Goal: Task Accomplishment & Management: Manage account settings

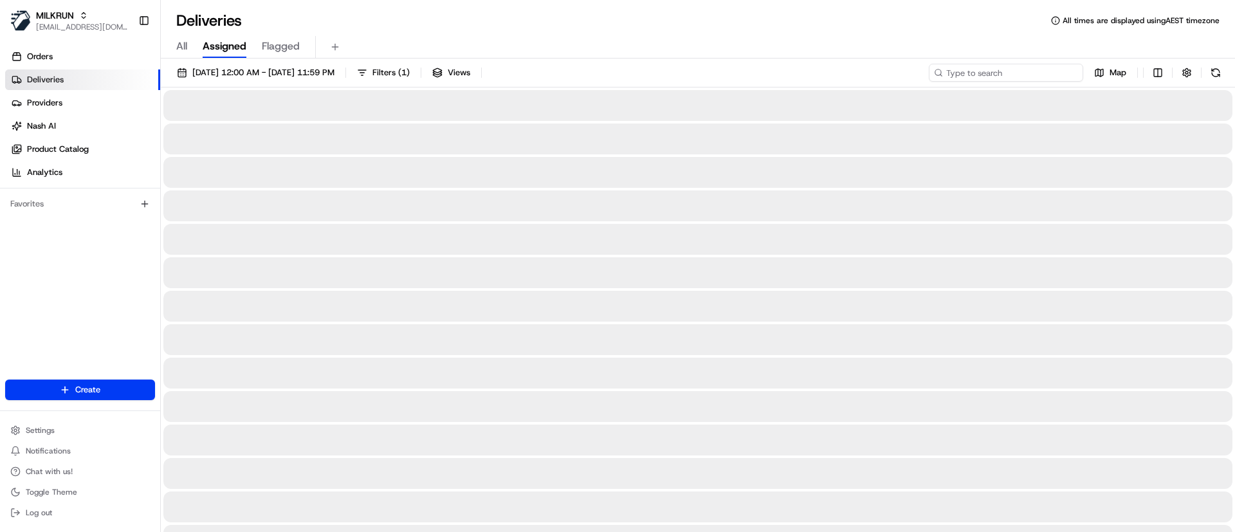
click at [997, 75] on input at bounding box center [1006, 73] width 154 height 18
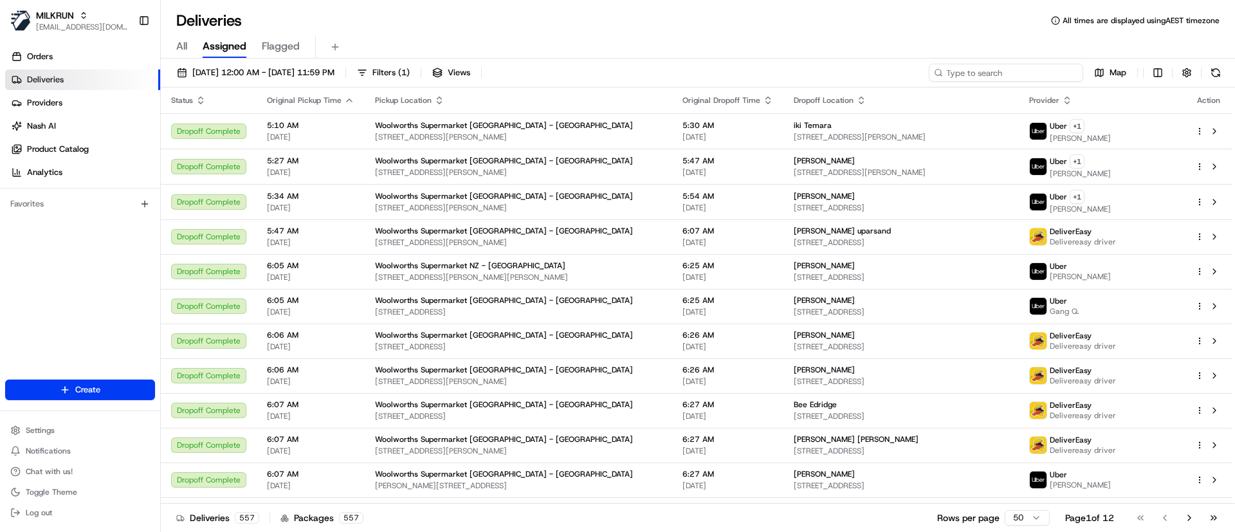
paste input "c7dbb39a-f1d0-4cd7-bb2e-a6e151391c8f"
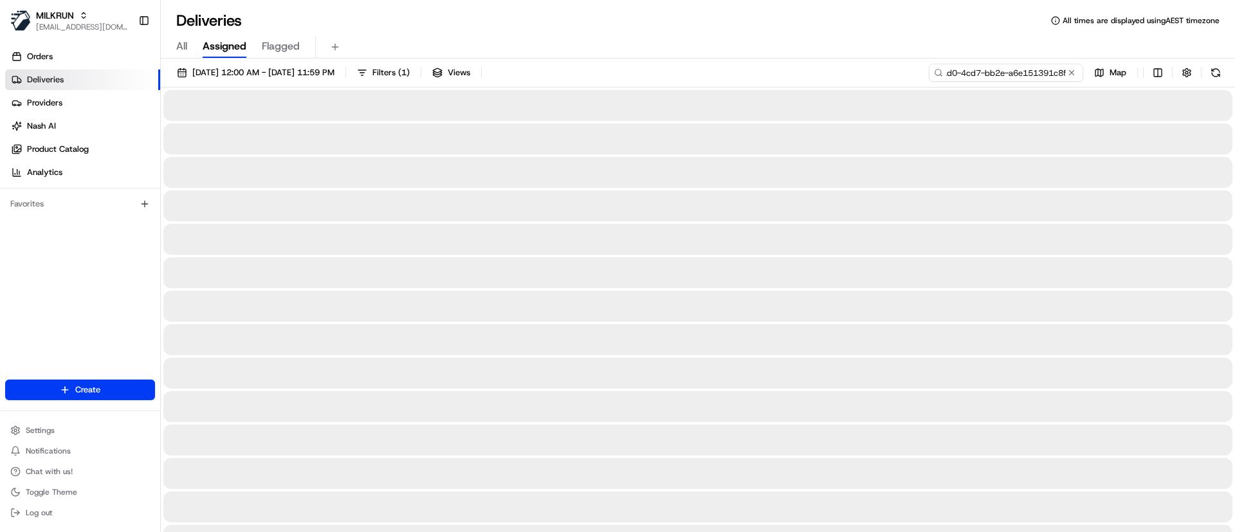
type input "c7dbb39a-f1d0-4cd7-bb2e-a6e151391c8f"
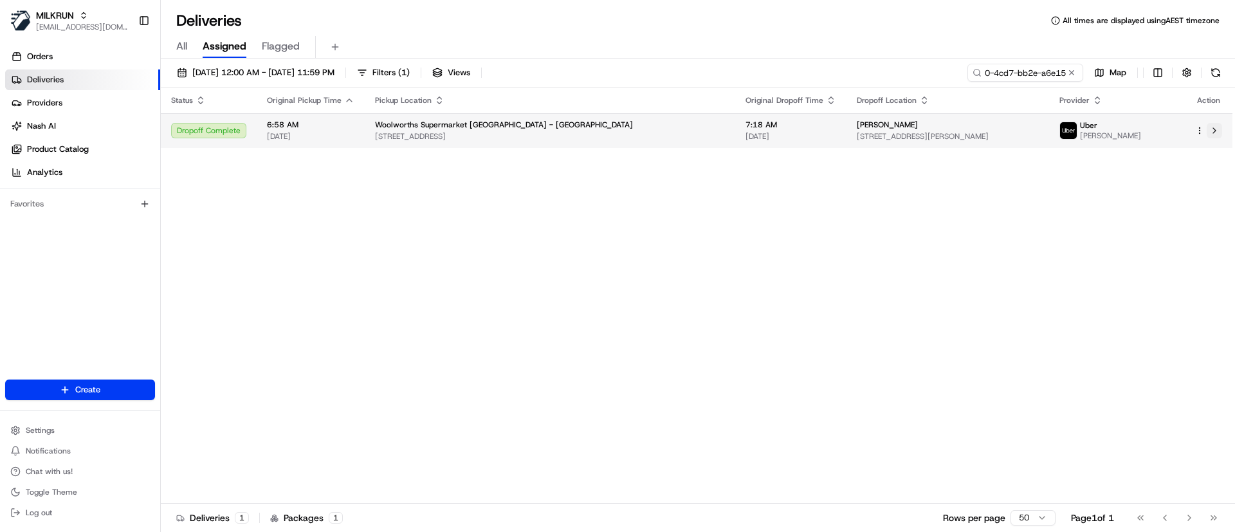
click at [1212, 133] on button at bounding box center [1214, 130] width 15 height 15
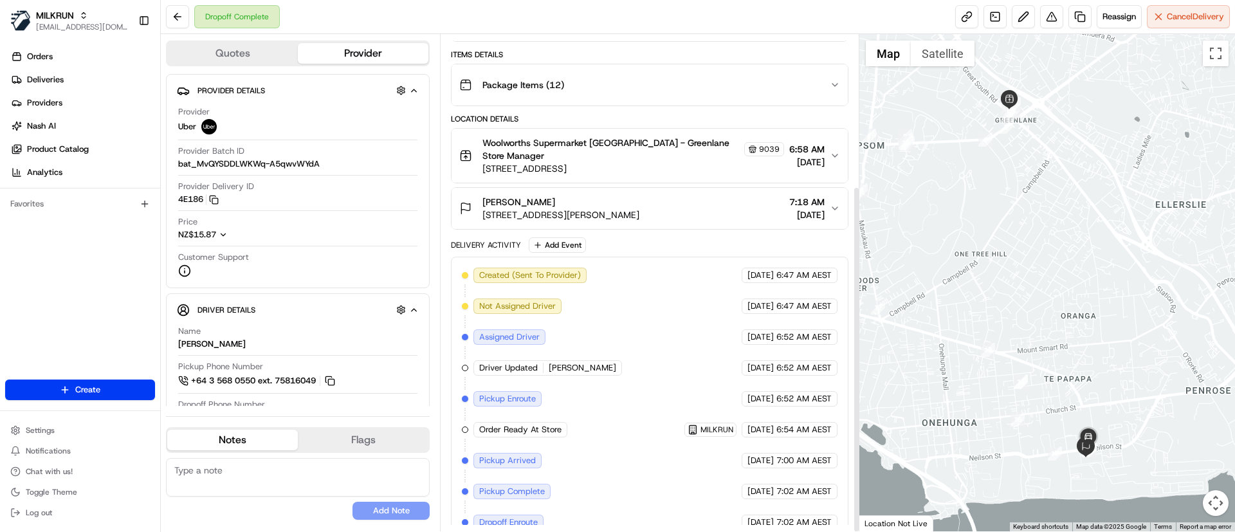
scroll to position [217, 0]
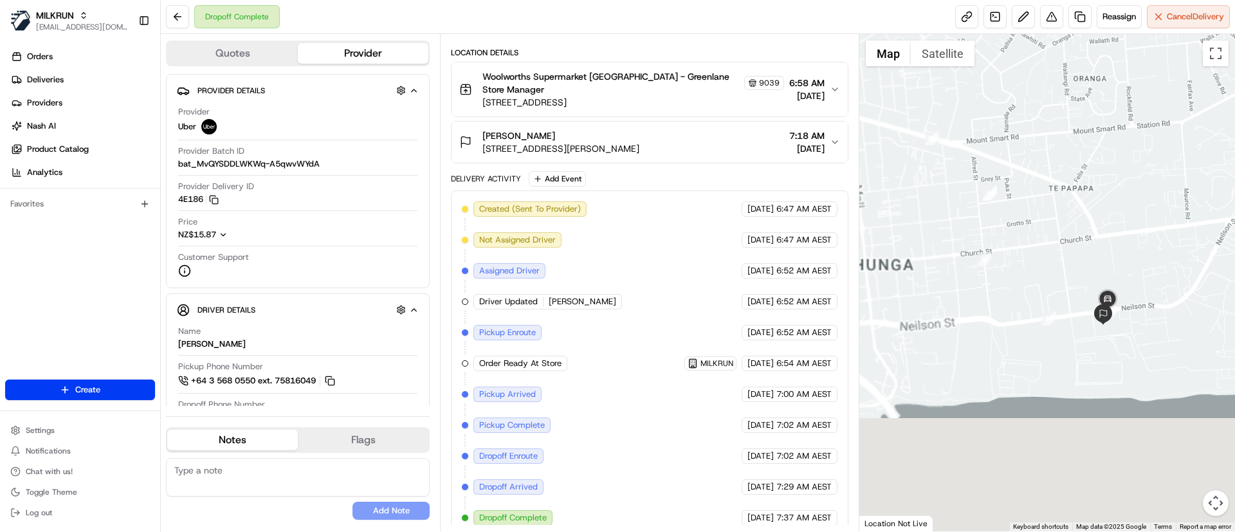
drag, startPoint x: 1152, startPoint y: 374, endPoint x: 1185, endPoint y: 261, distance: 117.4
click at [1225, 242] on div at bounding box center [1047, 282] width 376 height 497
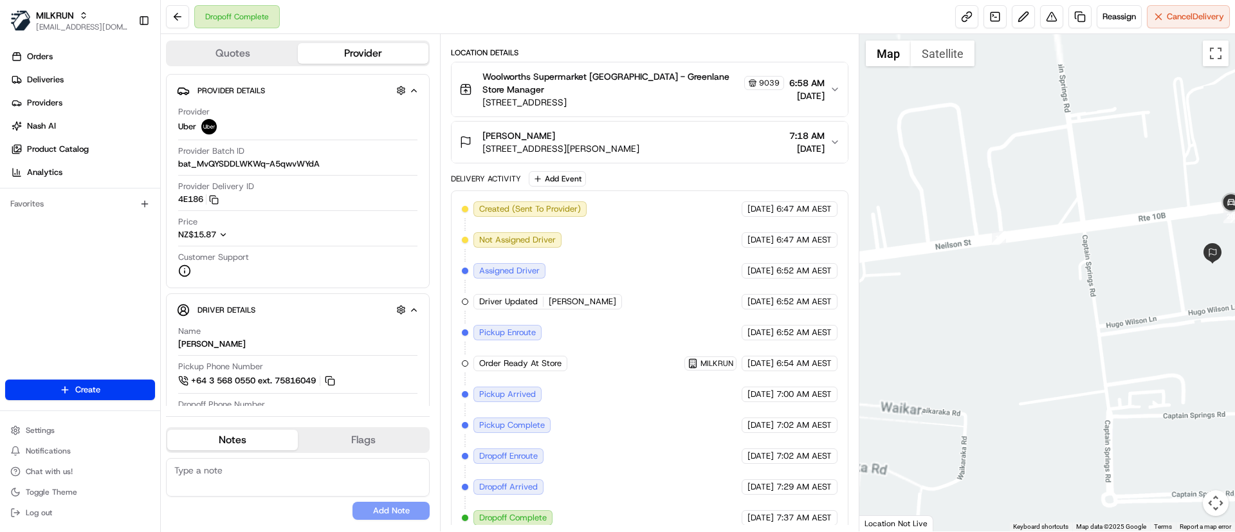
drag, startPoint x: 1231, startPoint y: 296, endPoint x: 1136, endPoint y: 336, distance: 103.0
click at [1136, 336] on div at bounding box center [1047, 282] width 376 height 497
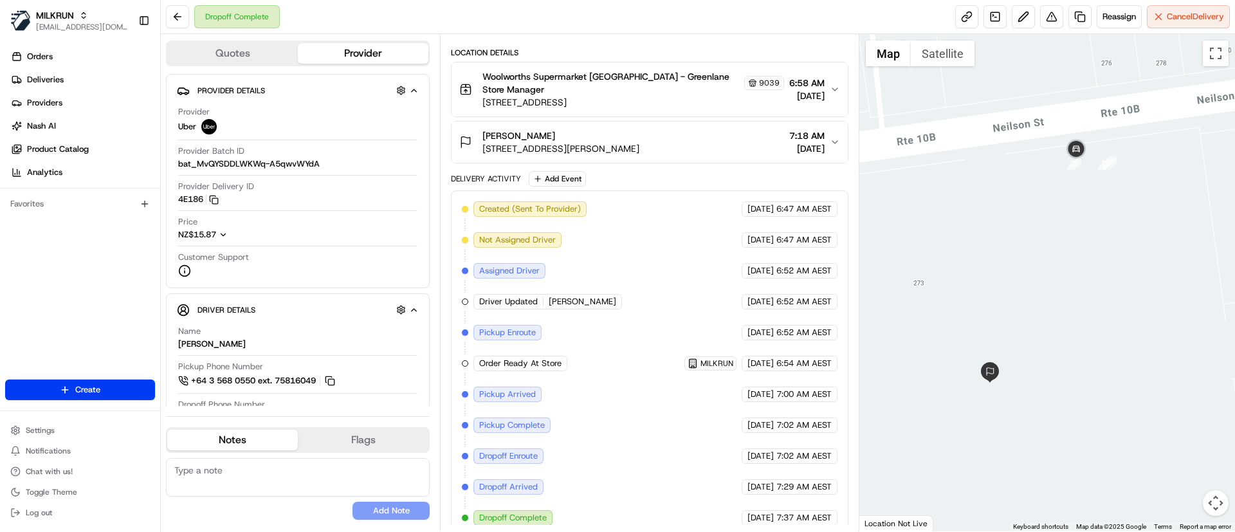
drag, startPoint x: 1173, startPoint y: 258, endPoint x: 1004, endPoint y: 275, distance: 170.0
click at [1004, 275] on div at bounding box center [1047, 282] width 376 height 497
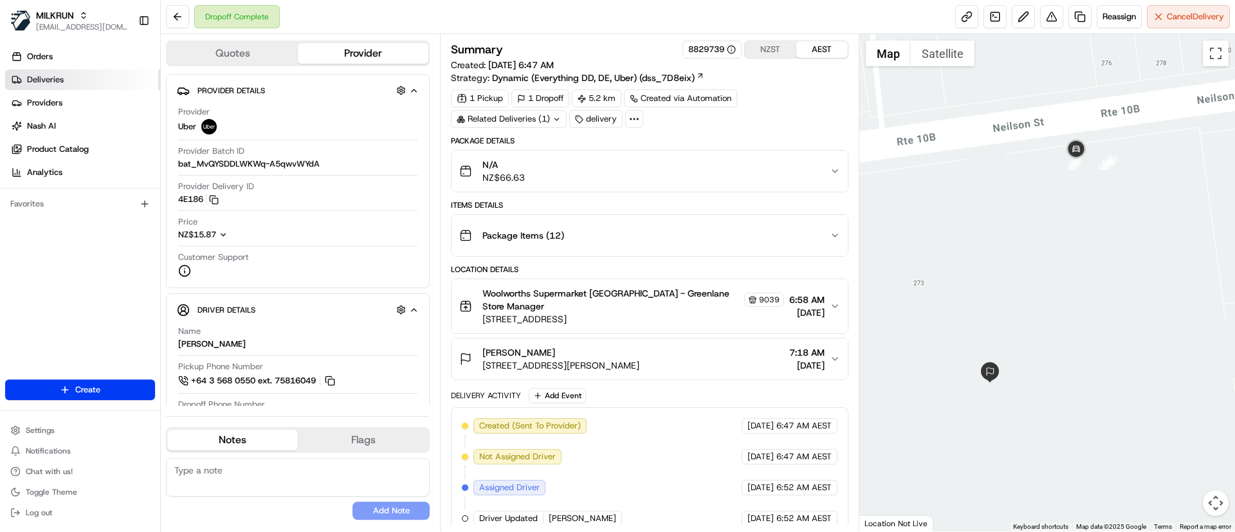
click at [88, 77] on link "Deliveries" at bounding box center [82, 79] width 155 height 21
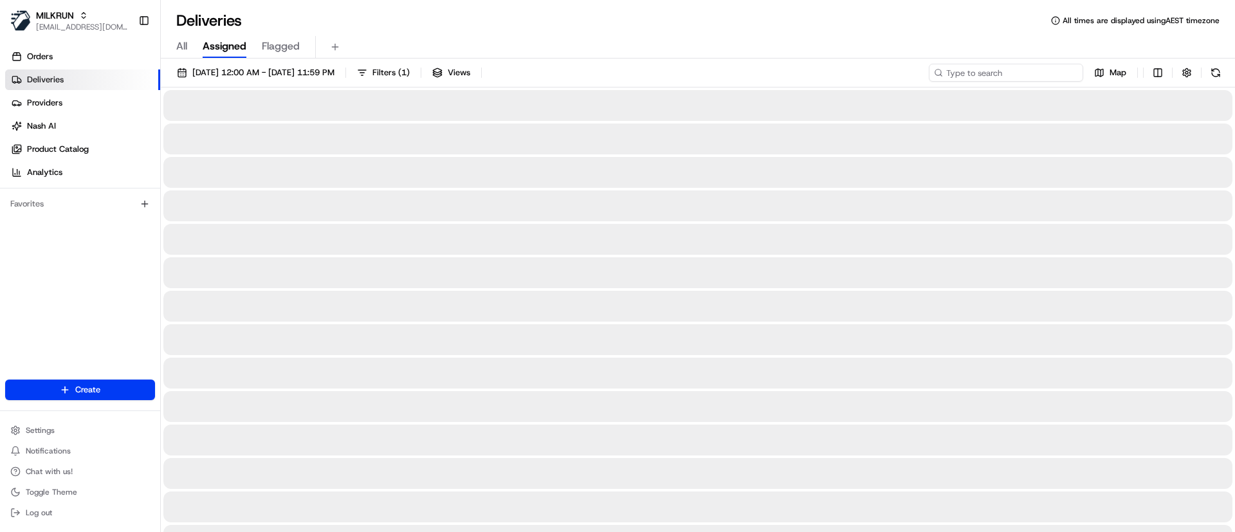
click at [1009, 77] on input at bounding box center [1006, 73] width 154 height 18
paste input "429dfe4c-f835-448c-af76-bf2396081738"
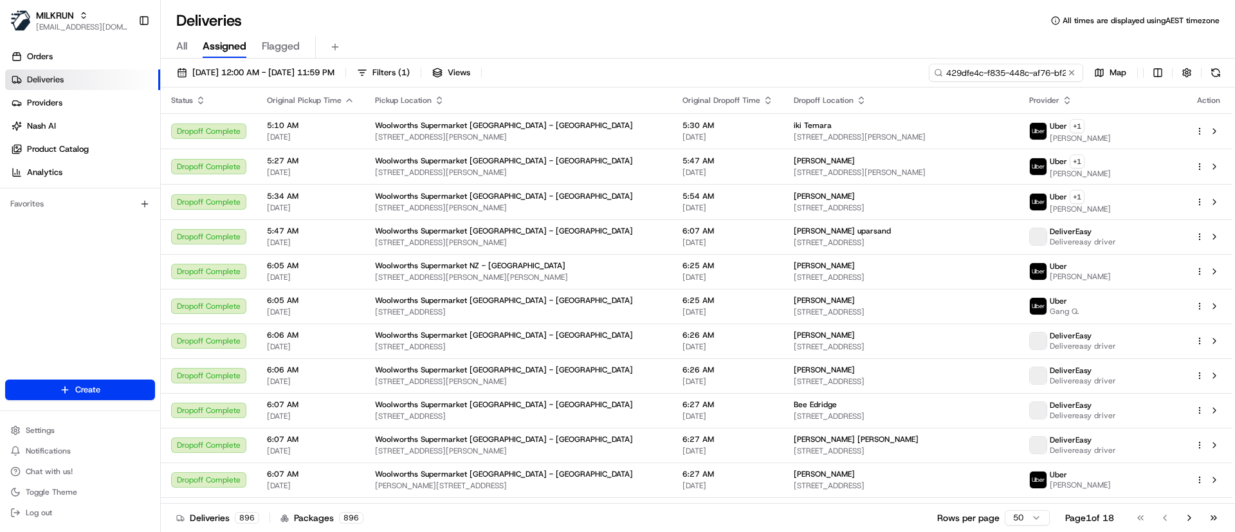
scroll to position [0, 56]
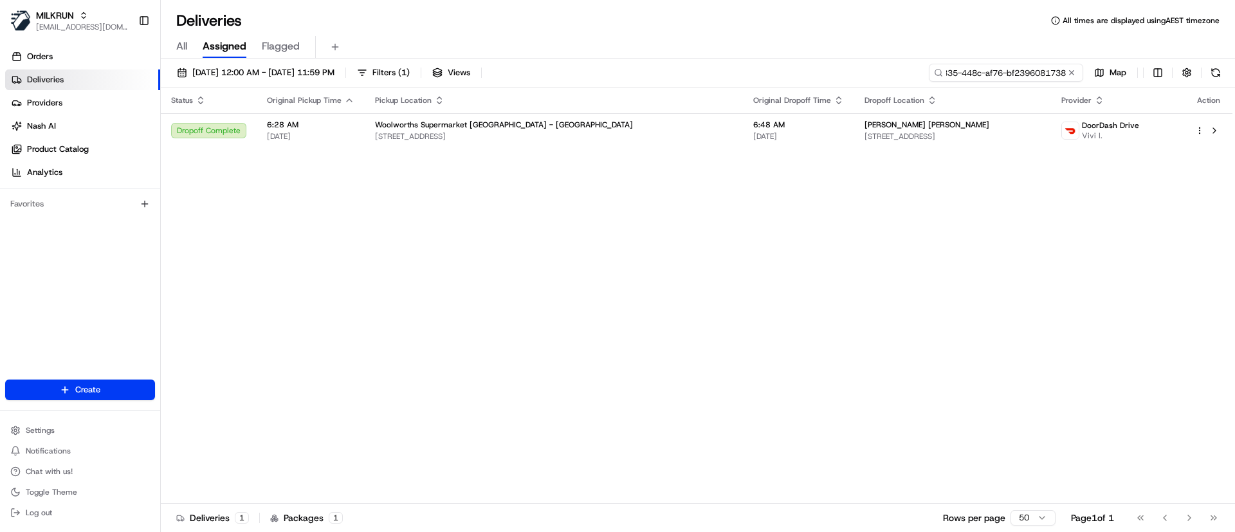
type input "429dfe4c-f835-448c-af76-bf2396081738"
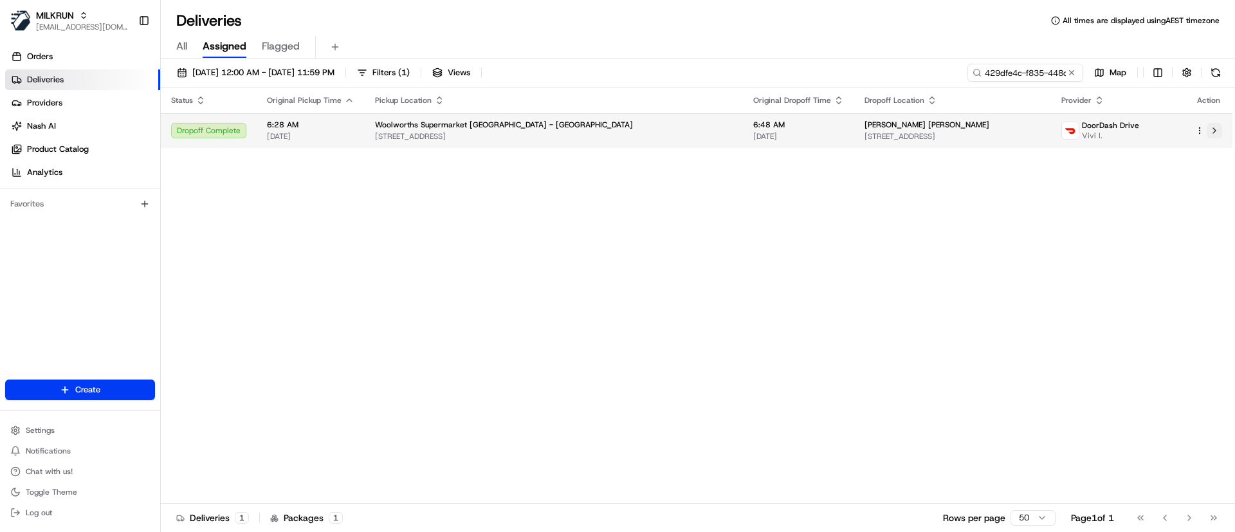
click at [1217, 132] on button at bounding box center [1214, 130] width 15 height 15
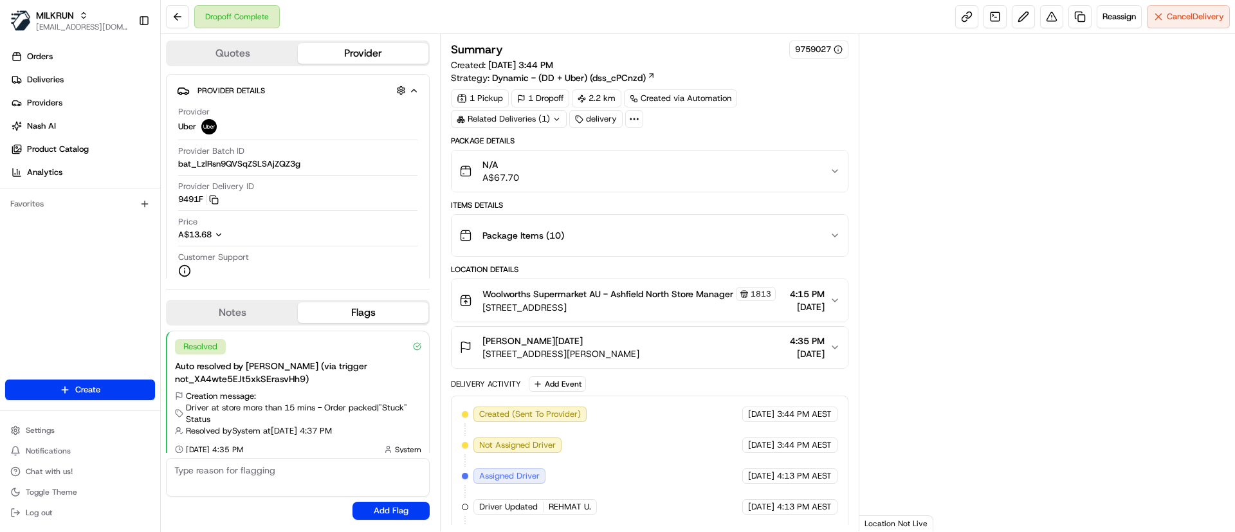
scroll to position [10, 0]
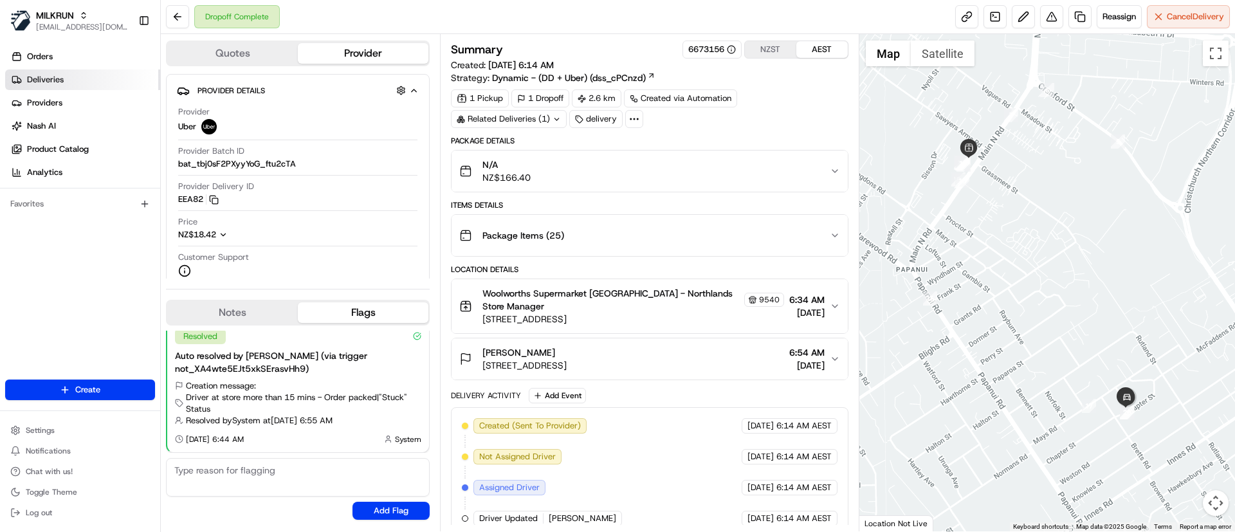
click at [53, 78] on span "Deliveries" at bounding box center [45, 80] width 37 height 12
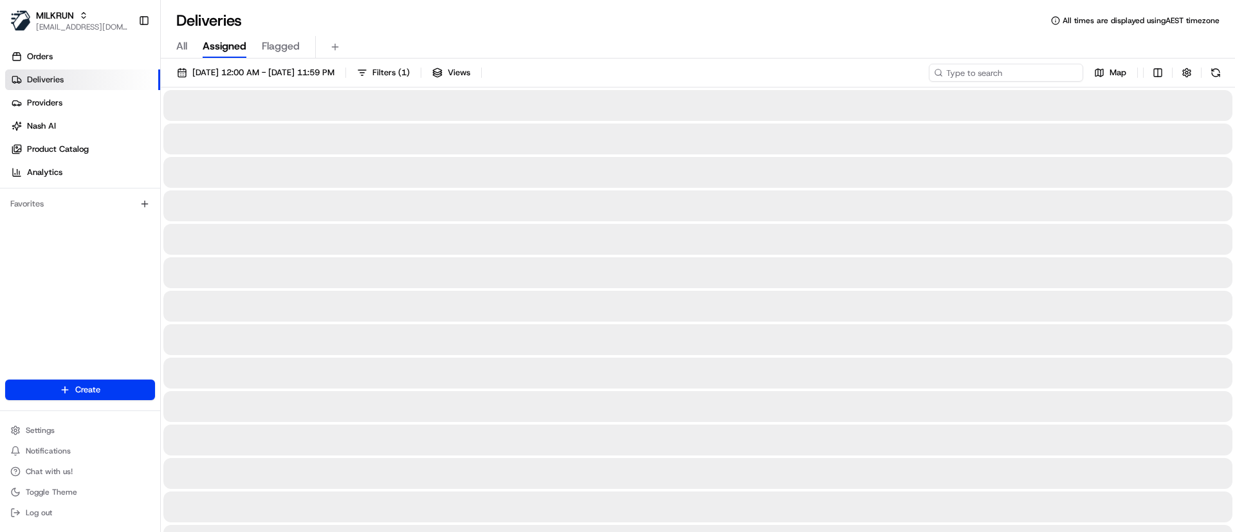
click at [999, 72] on input at bounding box center [1006, 73] width 154 height 18
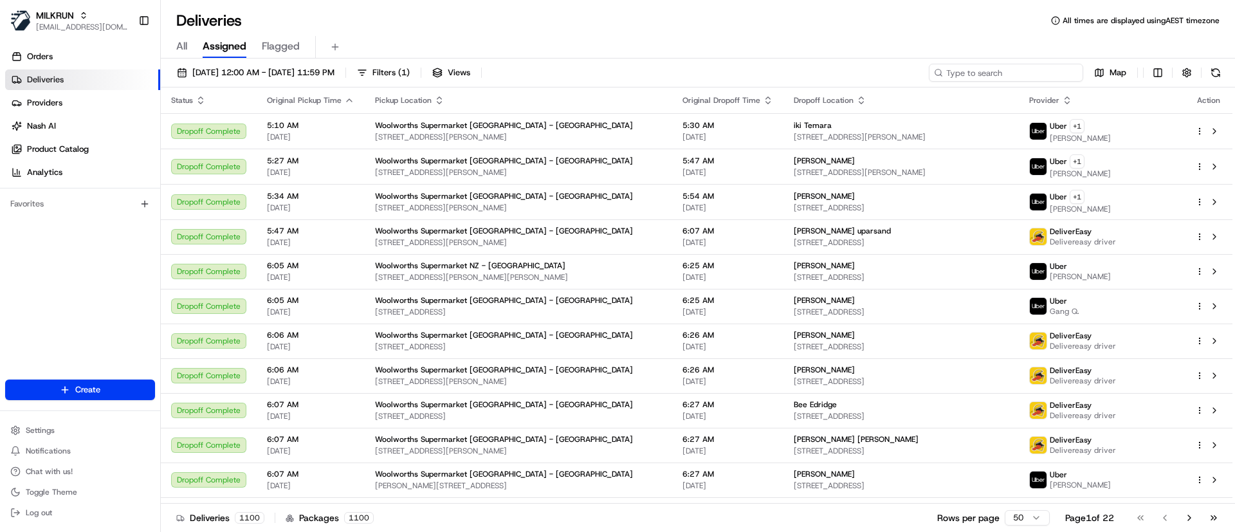
click at [998, 71] on input at bounding box center [1006, 73] width 154 height 18
paste input "2556ef11-2110-461e-9881-a0790007734d"
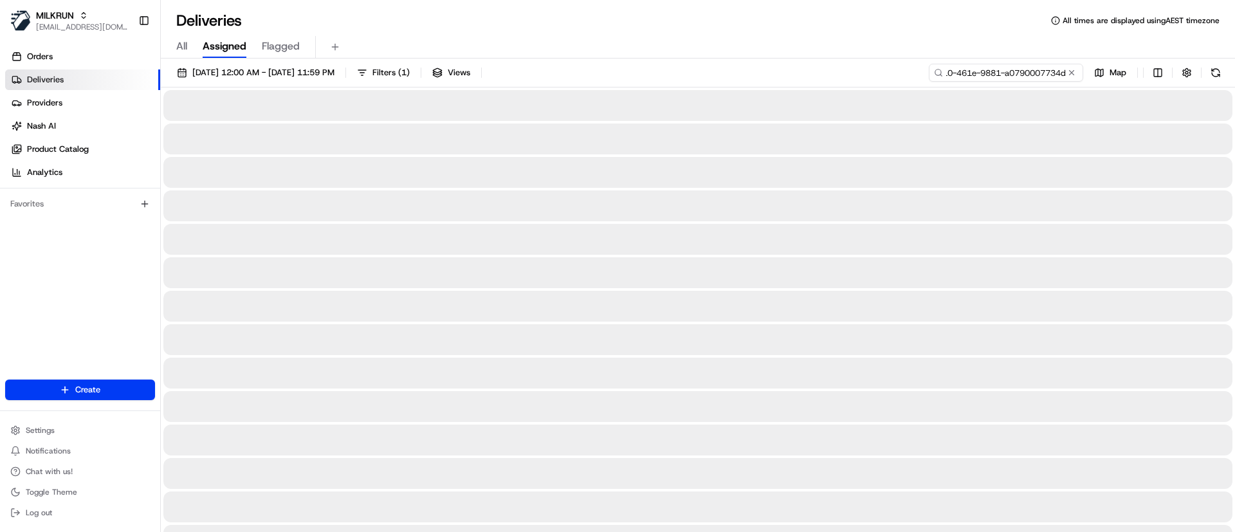
type input "2556ef11-2110-461e-9881-a0790007734d"
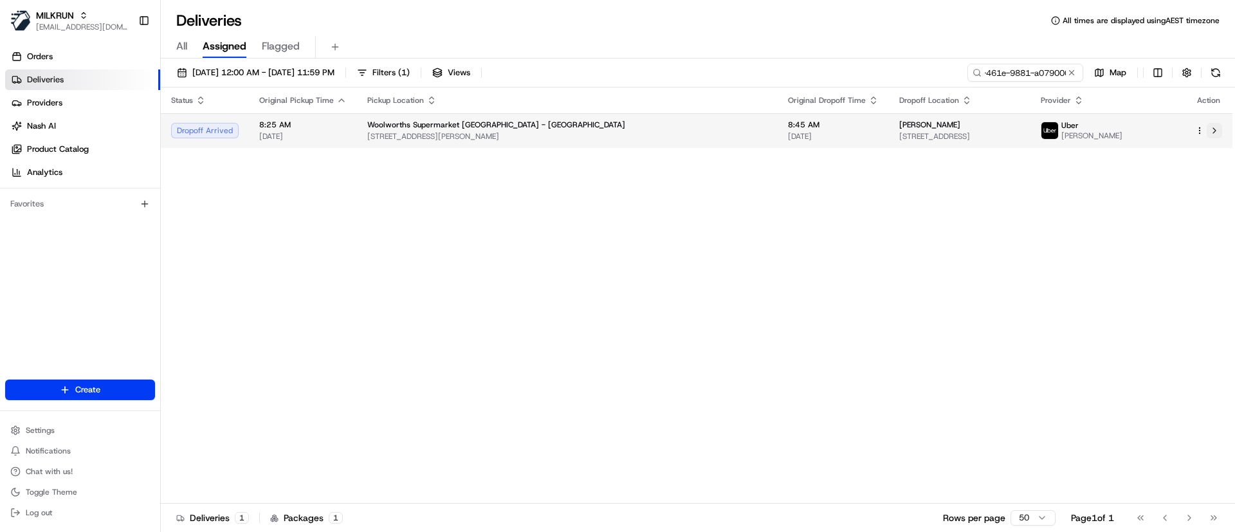
click at [1221, 132] on button at bounding box center [1214, 130] width 15 height 15
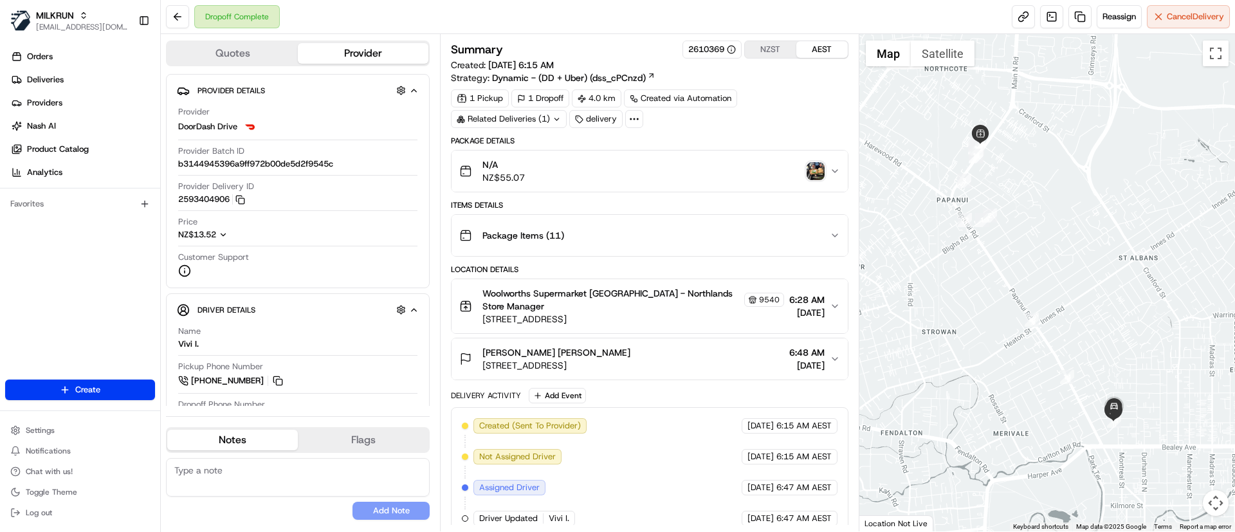
click at [812, 170] on img "button" at bounding box center [816, 171] width 18 height 18
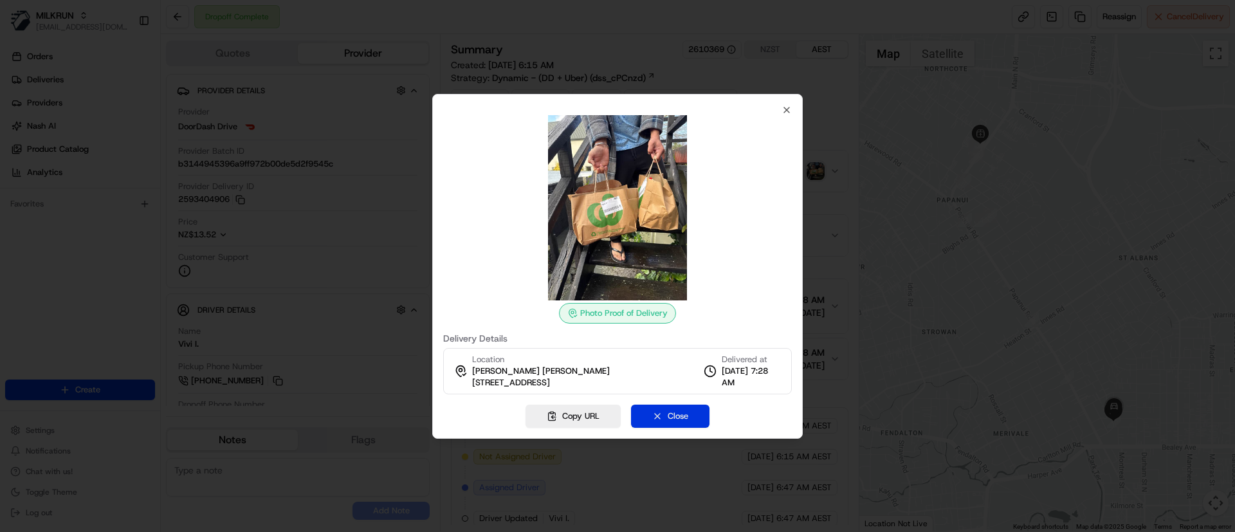
click at [687, 421] on button "Close" at bounding box center [670, 416] width 78 height 23
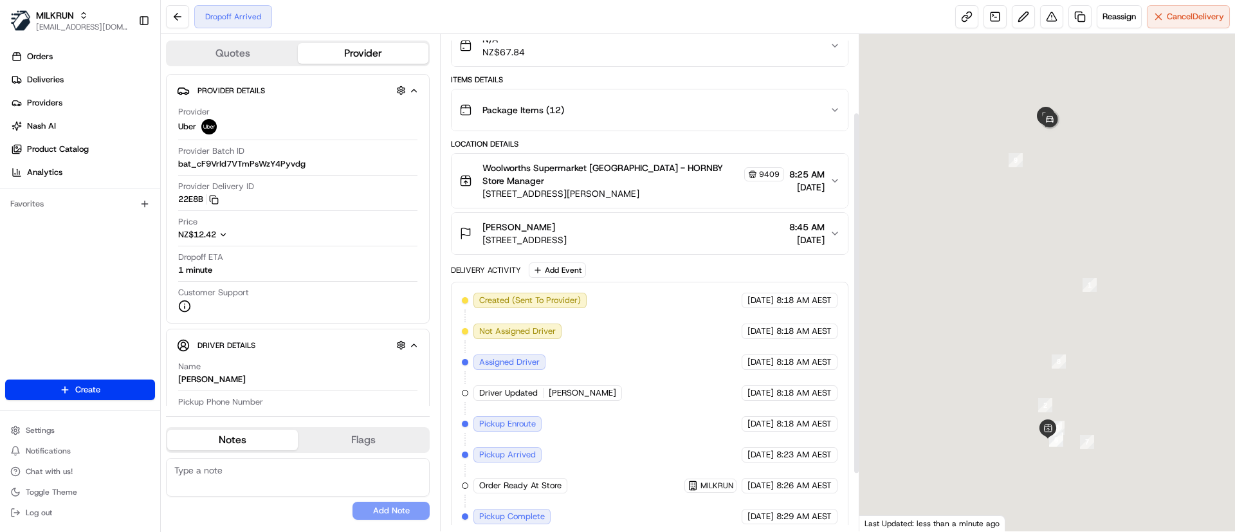
scroll to position [186, 0]
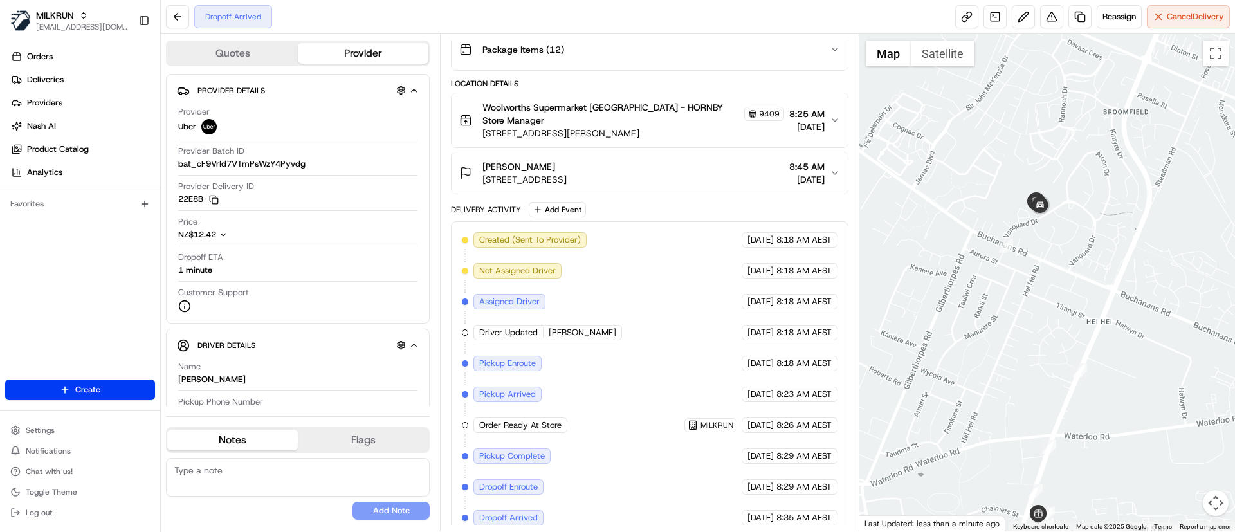
drag, startPoint x: 1044, startPoint y: 196, endPoint x: 1034, endPoint y: 248, distance: 53.2
click at [1034, 248] on div at bounding box center [1047, 282] width 376 height 497
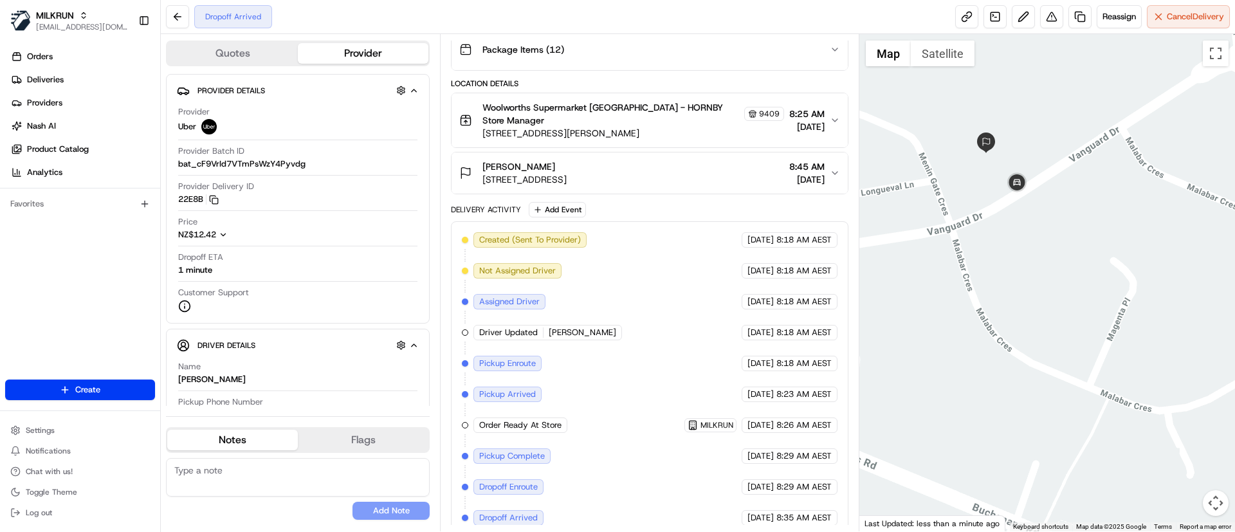
click at [567, 173] on span "64 Vanguard Drive, Broomfield, Canterbury Region 8042, NZ" at bounding box center [524, 179] width 84 height 13
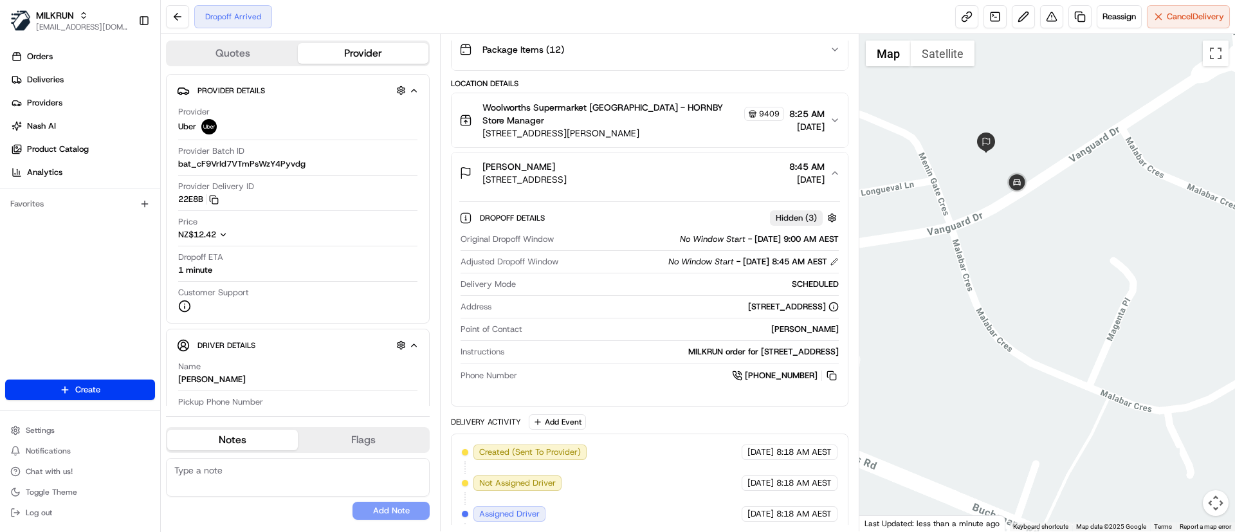
click at [567, 173] on span "64 Vanguard Drive, Broomfield, Canterbury Region 8042, NZ" at bounding box center [524, 179] width 84 height 13
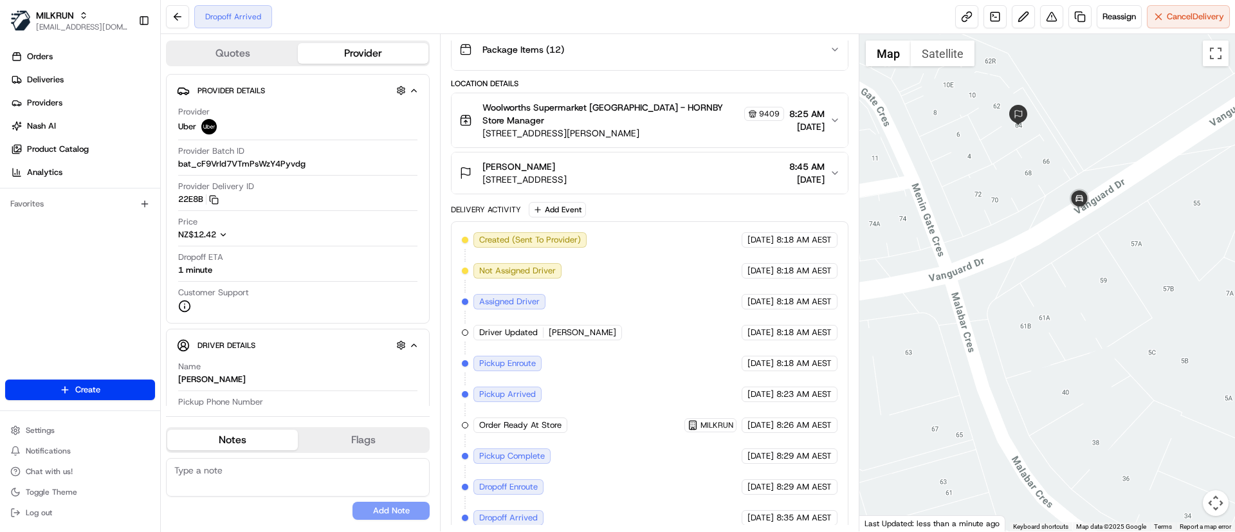
drag, startPoint x: 994, startPoint y: 241, endPoint x: 1034, endPoint y: 298, distance: 70.1
click at [1034, 298] on div at bounding box center [1047, 282] width 376 height 497
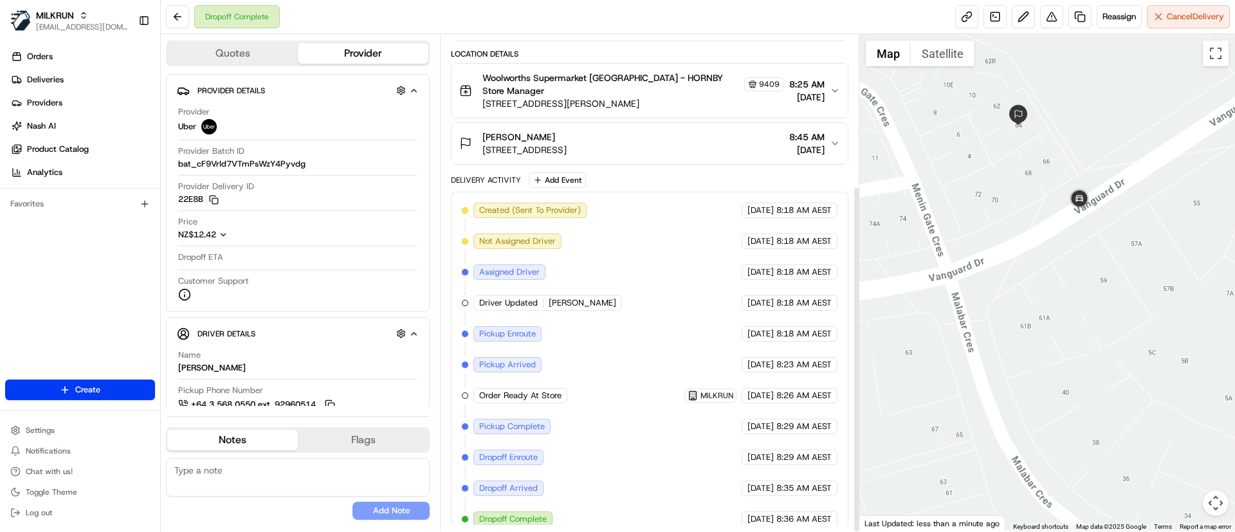
scroll to position [217, 0]
click at [96, 82] on link "Deliveries" at bounding box center [82, 79] width 155 height 21
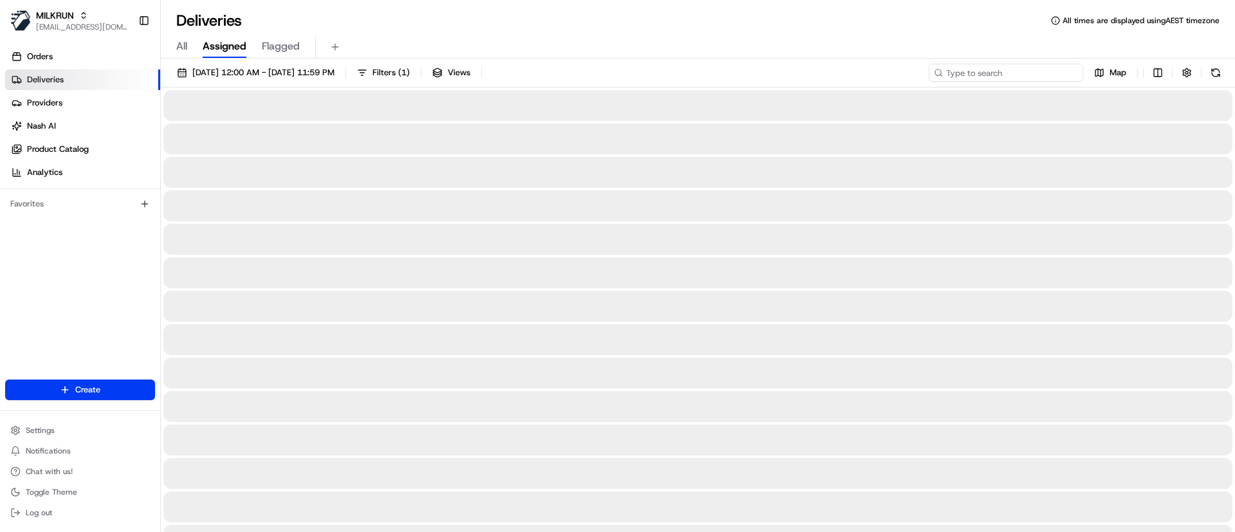
click at [998, 71] on input at bounding box center [1006, 73] width 154 height 18
paste input "b7e350d1-4c93-4ba8-86cc-17a0a55bc2da"
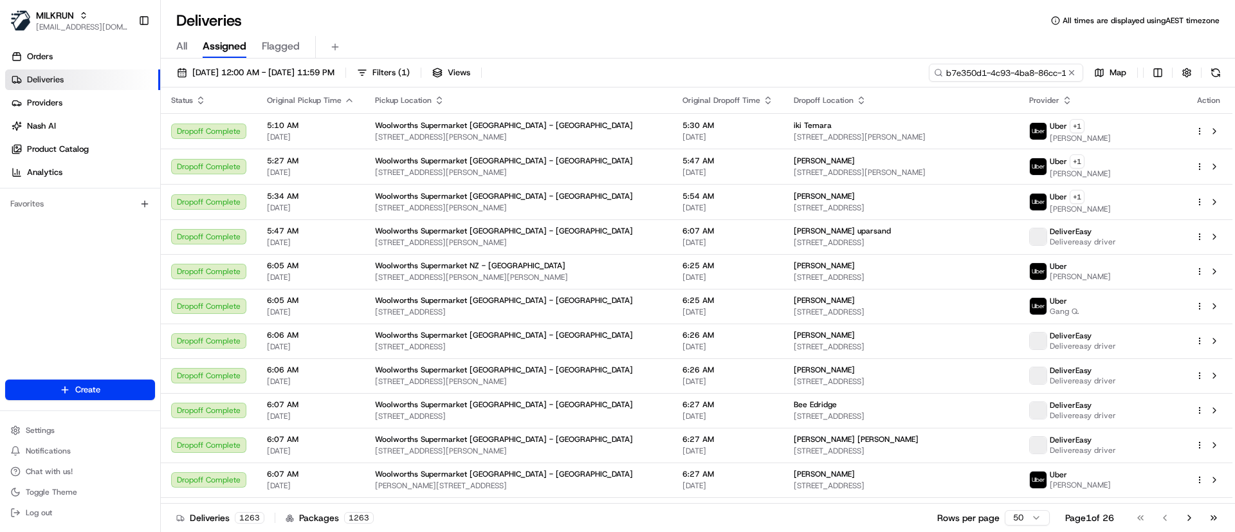
scroll to position [0, 61]
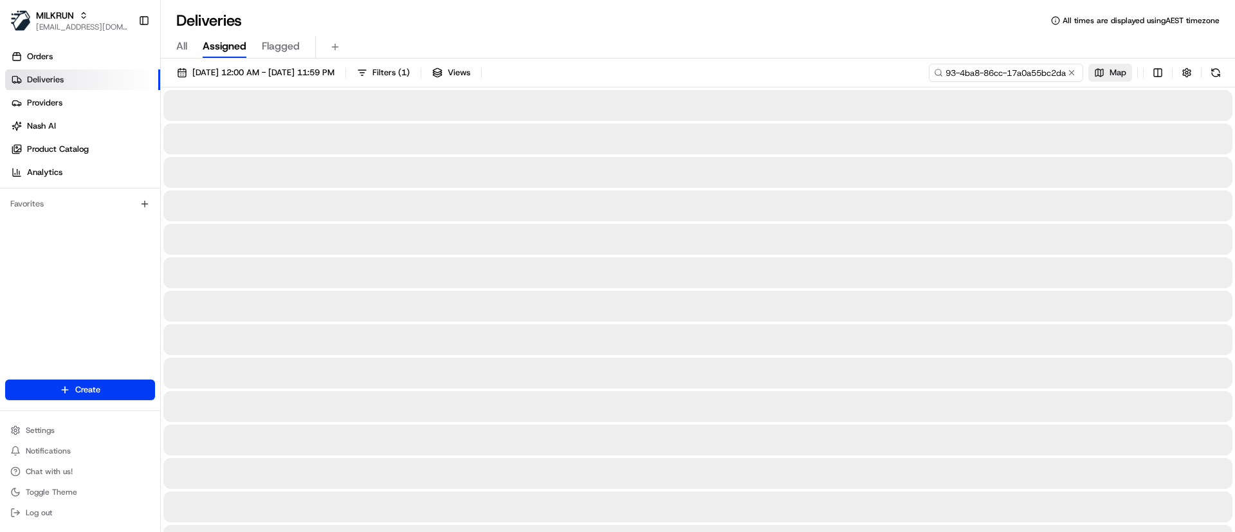
type input "b7e350d1-4c93-4ba8-86cc-17a0a55bc2da"
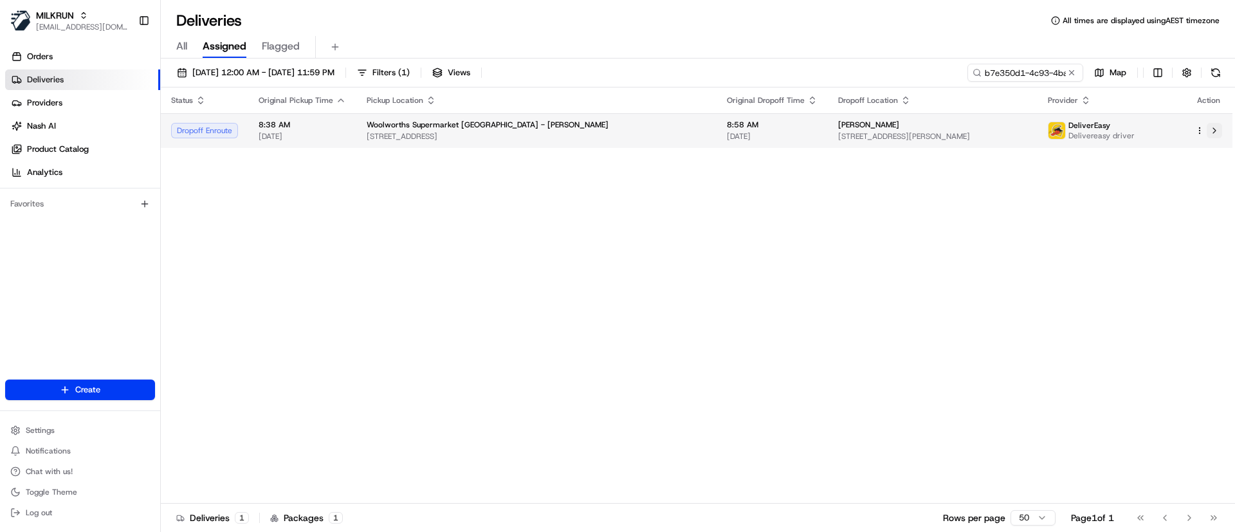
click at [1219, 131] on button at bounding box center [1214, 130] width 15 height 15
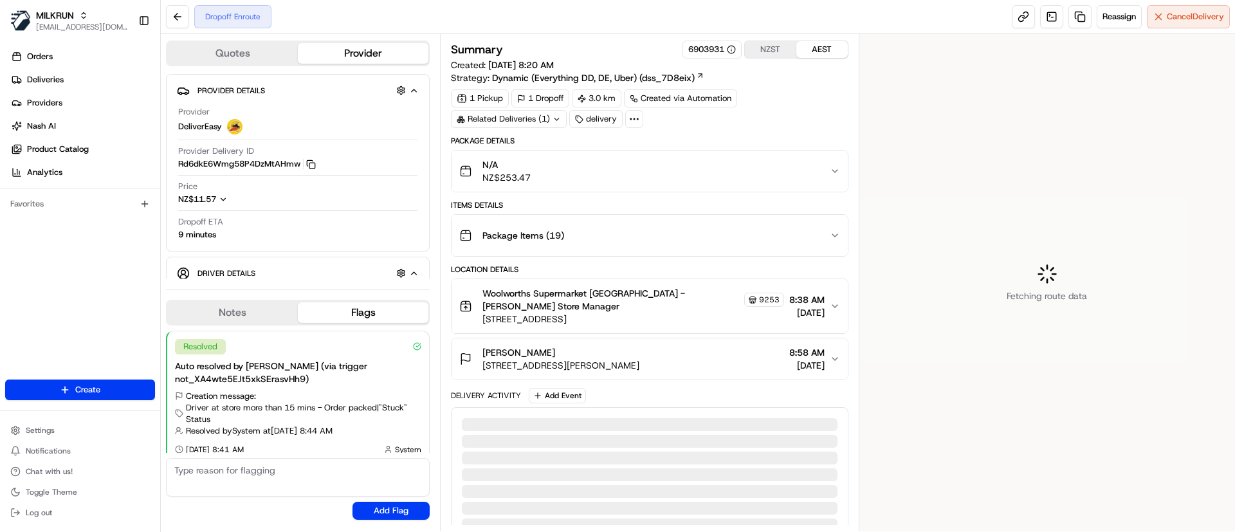
scroll to position [10, 0]
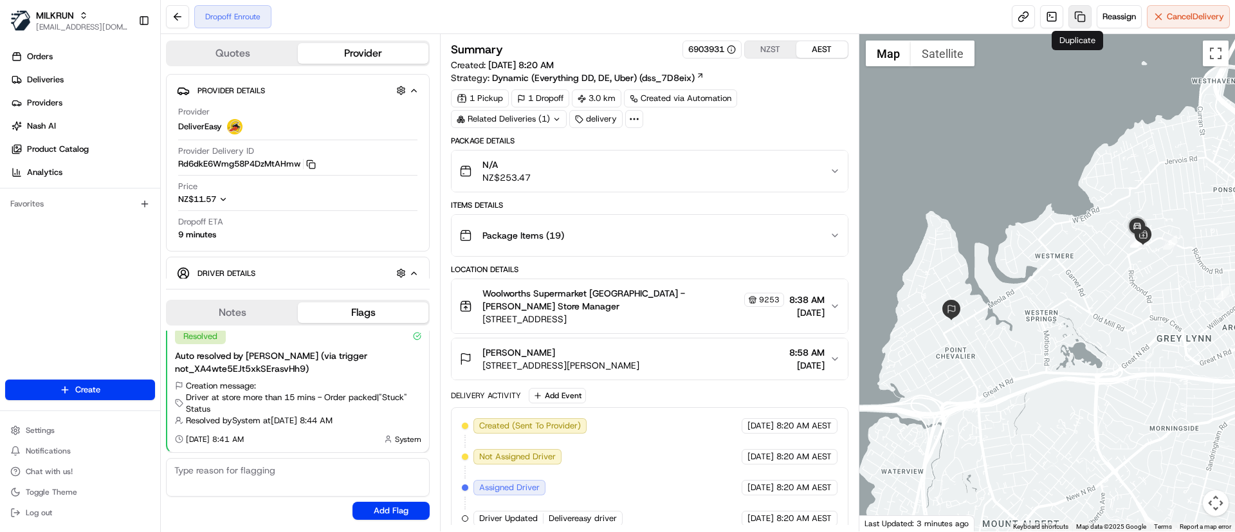
click at [1079, 19] on link at bounding box center [1079, 16] width 23 height 23
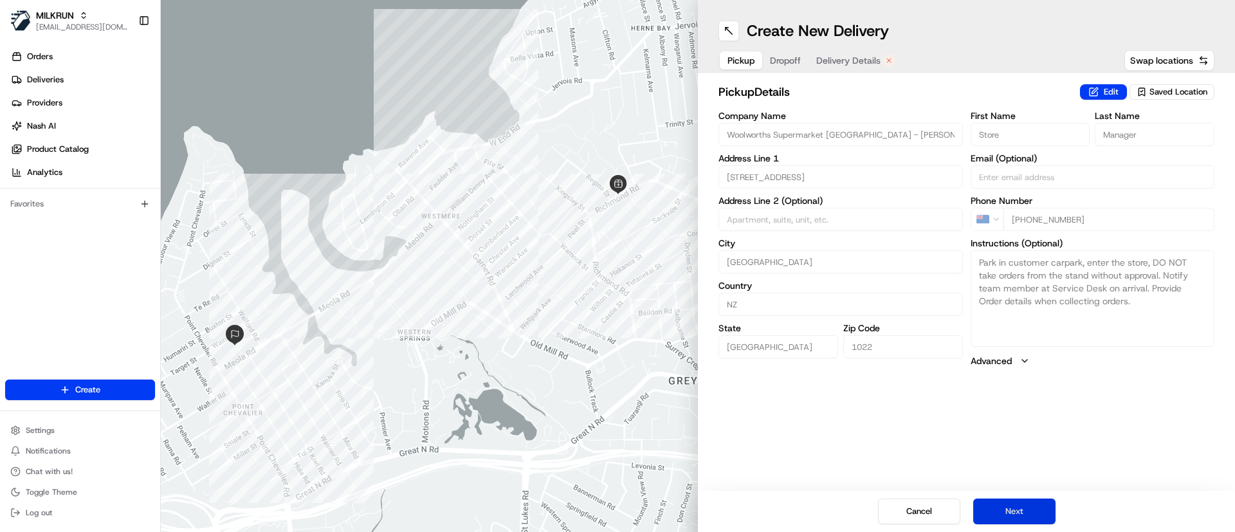
click at [1007, 509] on button "Next" at bounding box center [1014, 511] width 82 height 26
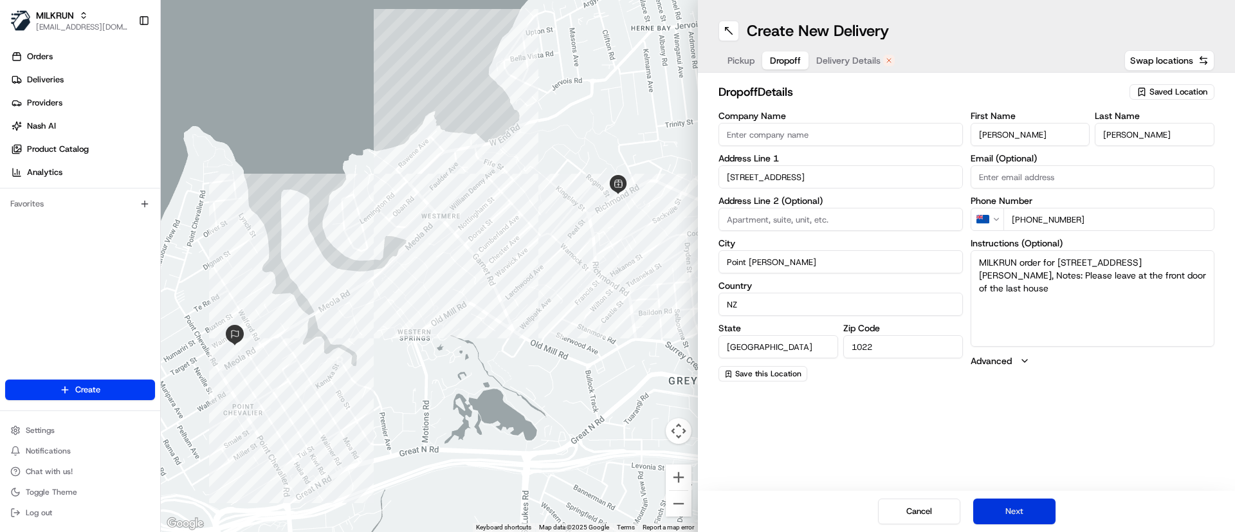
drag, startPoint x: 1007, startPoint y: 509, endPoint x: 1014, endPoint y: 500, distance: 10.5
click at [1008, 509] on button "Next" at bounding box center [1014, 511] width 82 height 26
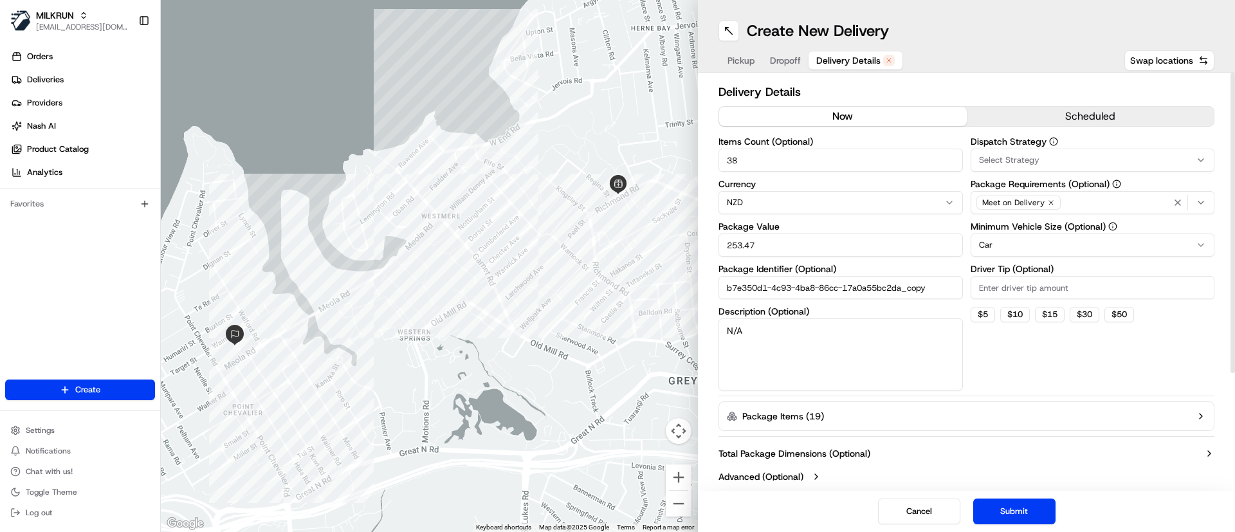
click at [825, 123] on button "now" at bounding box center [843, 116] width 248 height 19
click at [1003, 500] on button "Submit" at bounding box center [1014, 511] width 82 height 26
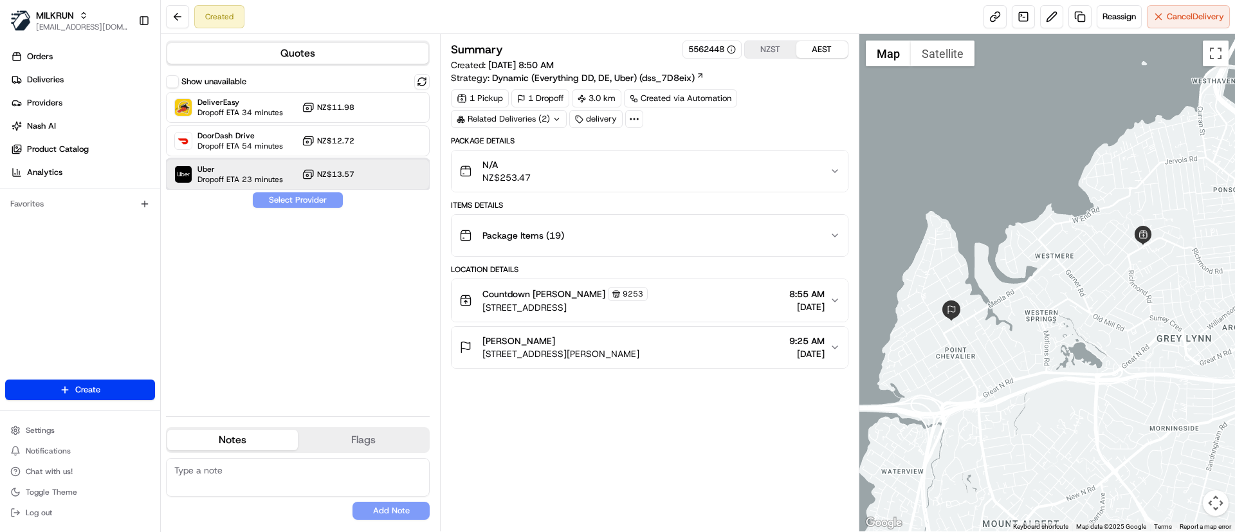
click at [231, 169] on span "Uber" at bounding box center [240, 169] width 86 height 10
click at [284, 194] on button "Assign Provider" at bounding box center [297, 199] width 91 height 15
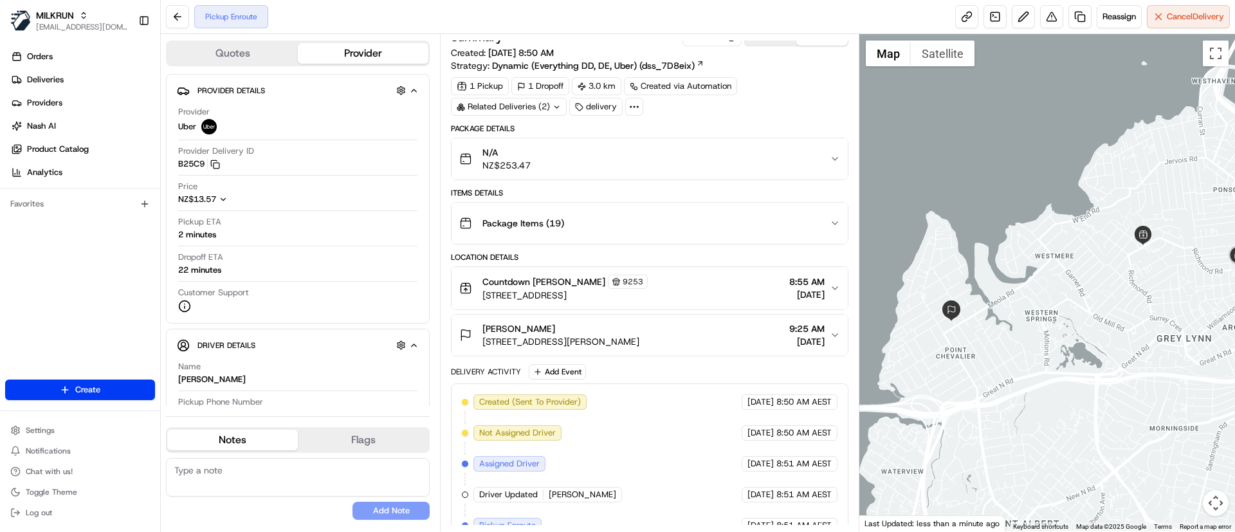
scroll to position [32, 0]
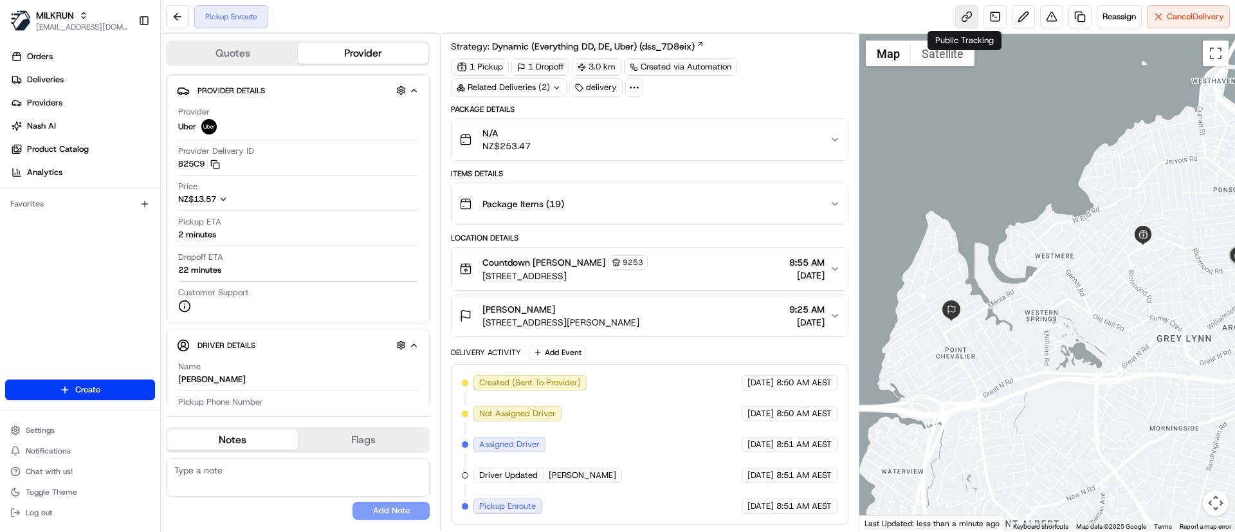
click at [965, 14] on link at bounding box center [966, 16] width 23 height 23
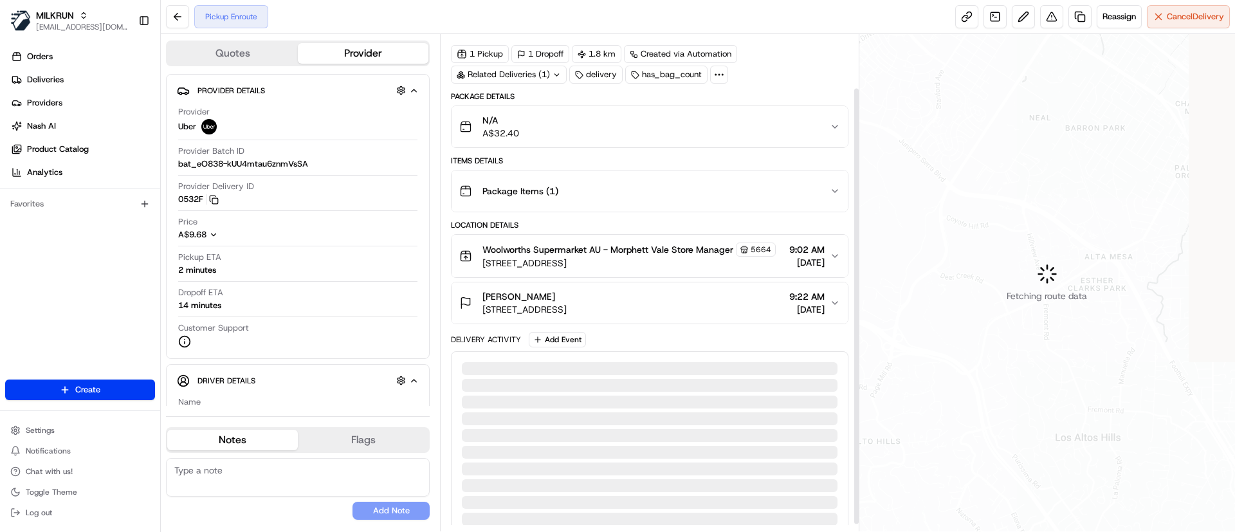
scroll to position [43, 0]
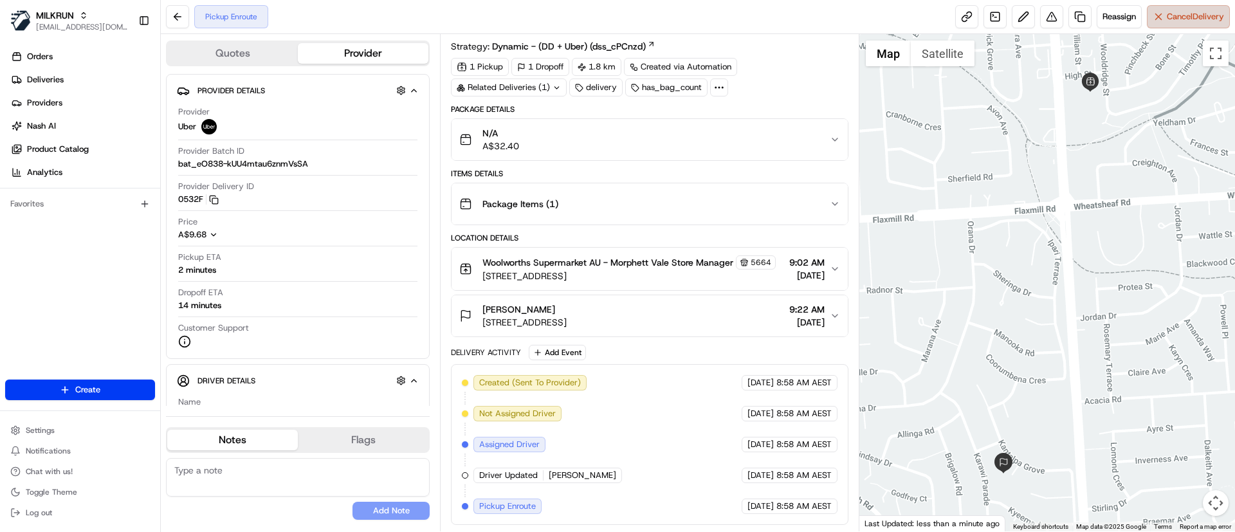
click at [1180, 18] on span "Cancel Delivery" at bounding box center [1195, 17] width 57 height 12
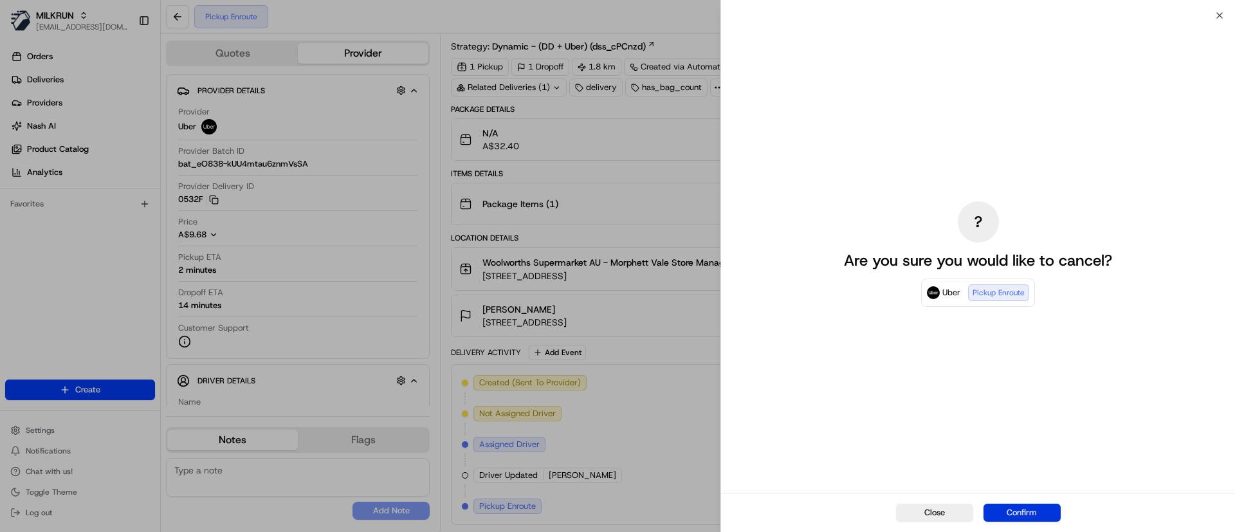
click at [1028, 516] on button "Confirm" at bounding box center [1021, 513] width 77 height 18
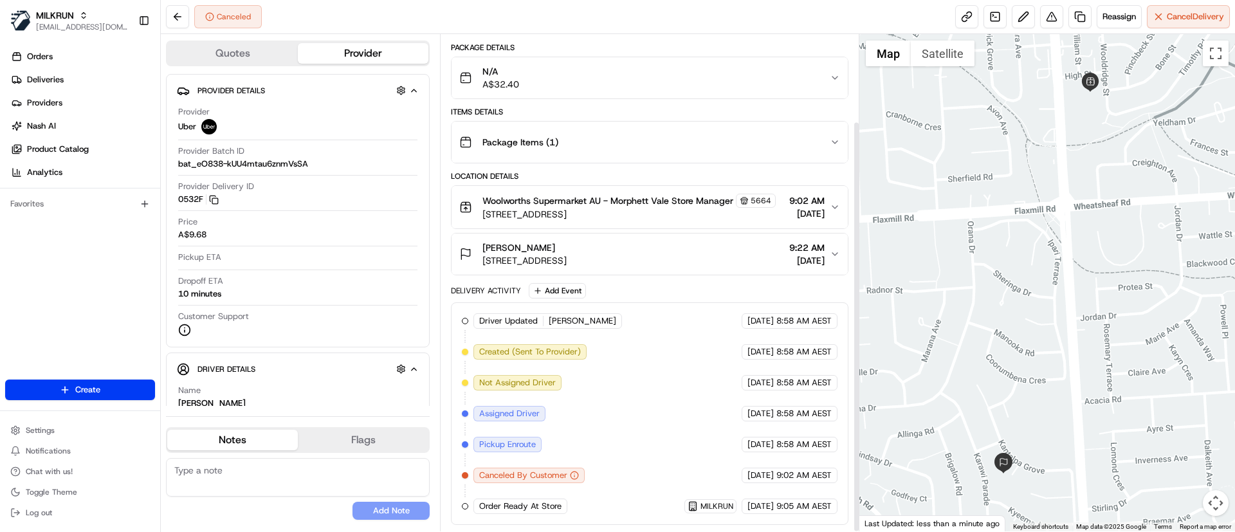
scroll to position [105, 0]
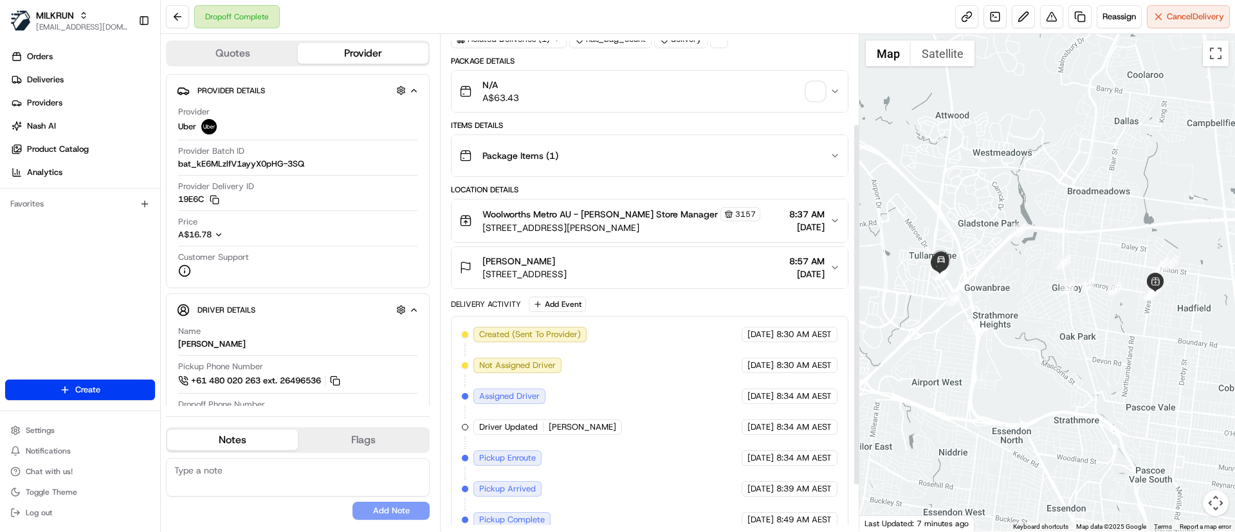
scroll to position [66, 0]
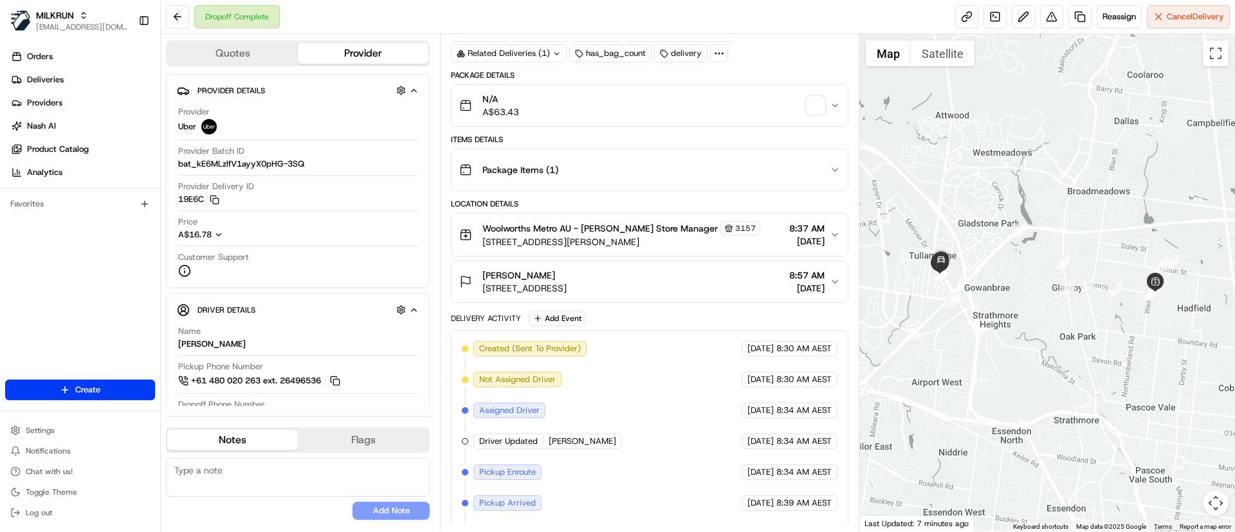
click at [816, 106] on span "button" at bounding box center [816, 105] width 18 height 18
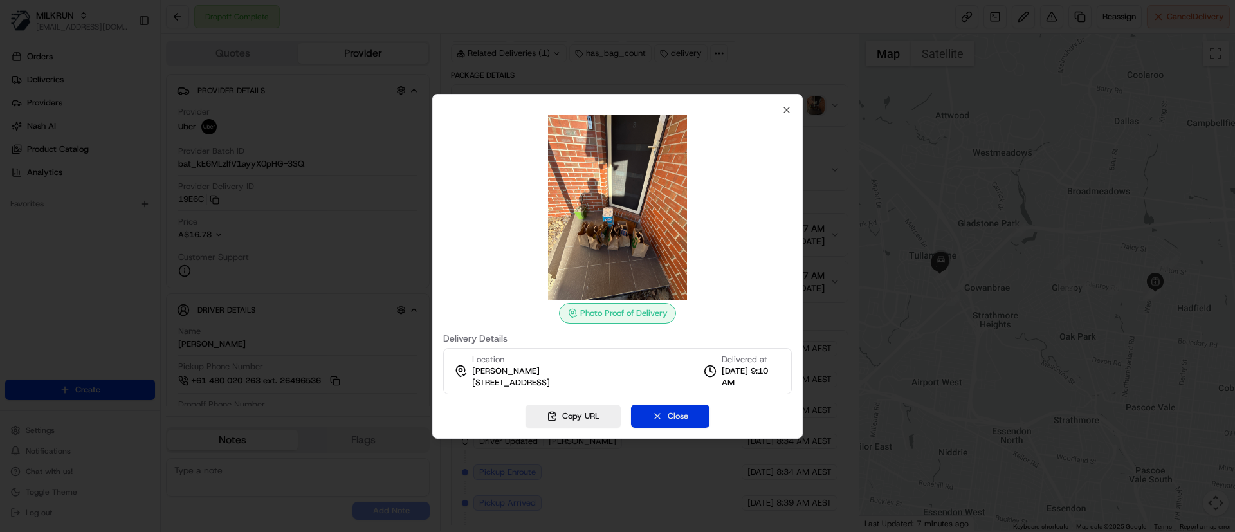
click at [659, 419] on button "Close" at bounding box center [670, 416] width 78 height 23
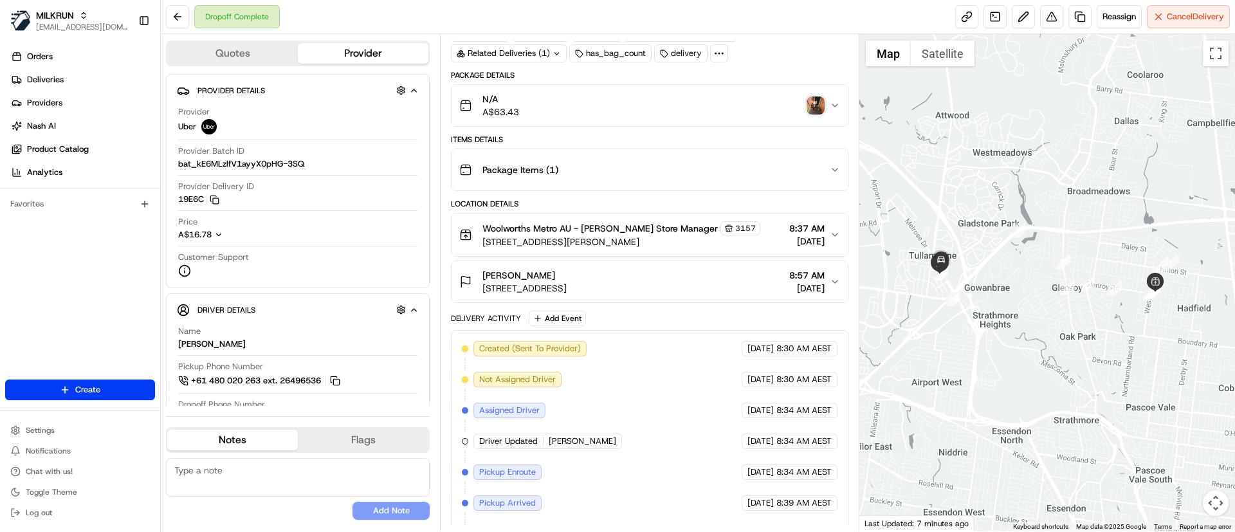
click at [825, 100] on div "N/A A$63.43" at bounding box center [644, 106] width 370 height 26
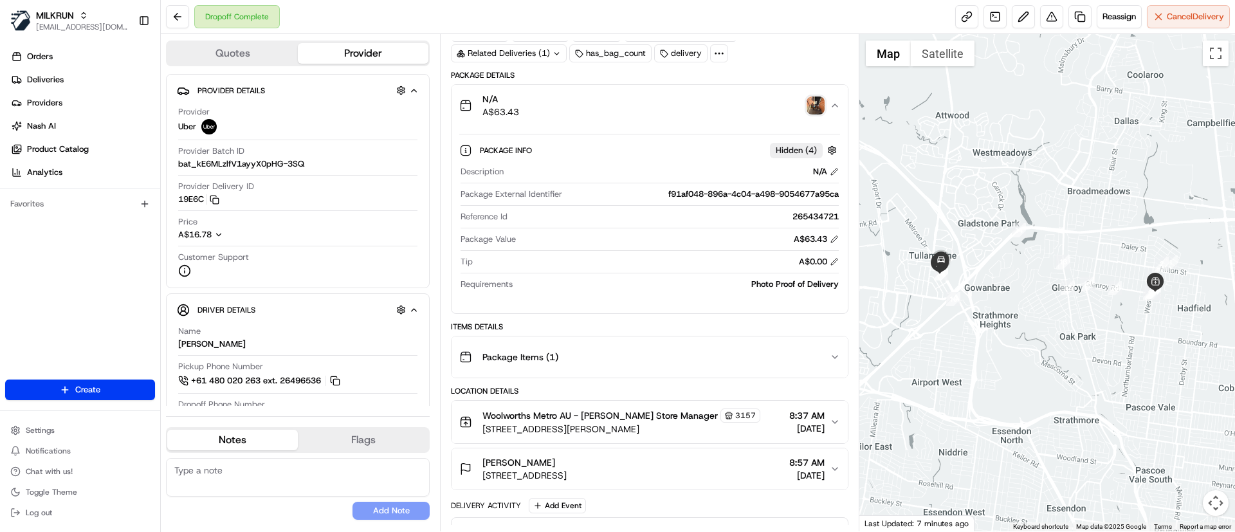
click at [810, 102] on img "button" at bounding box center [816, 105] width 18 height 18
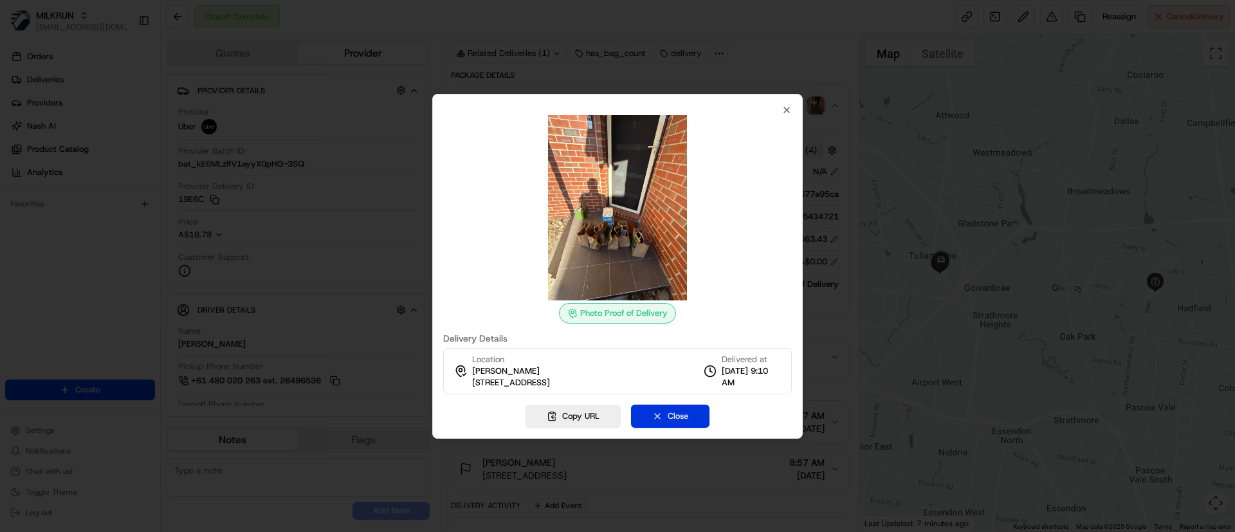
click at [682, 414] on button "Close" at bounding box center [670, 416] width 78 height 23
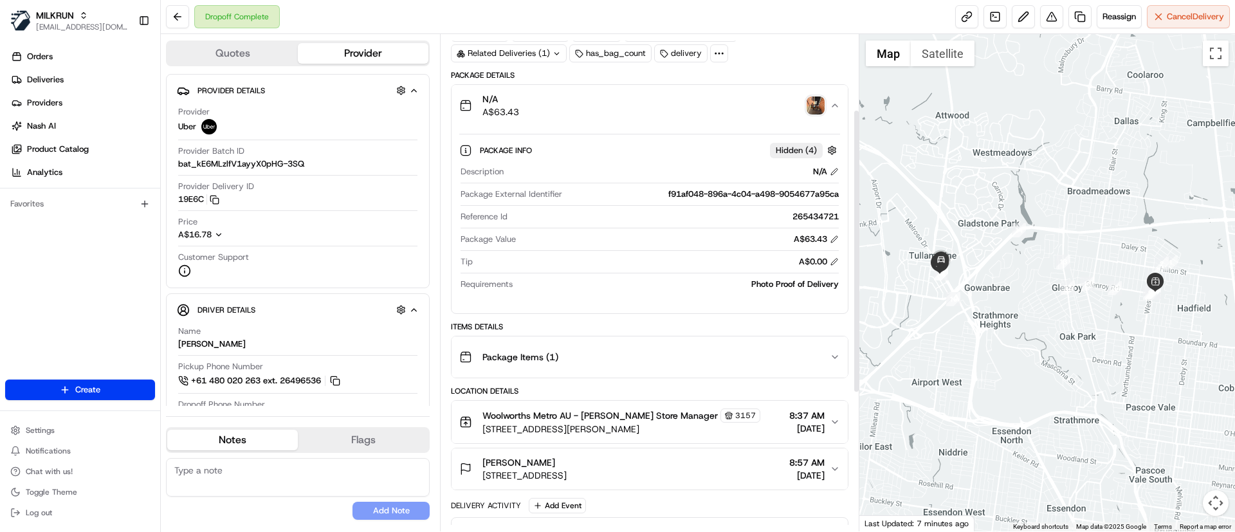
scroll to position [373, 0]
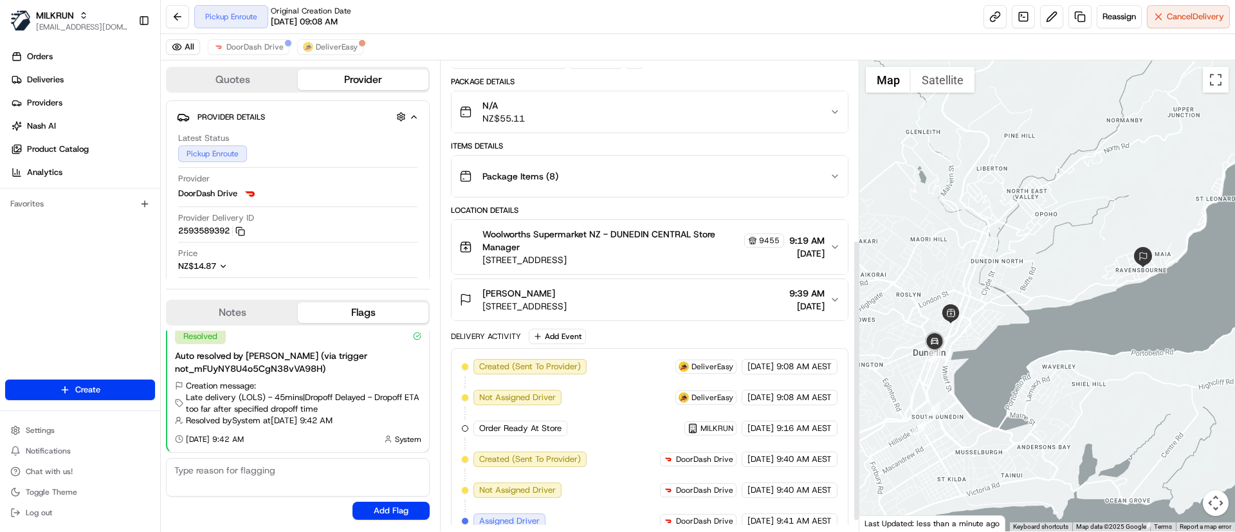
scroll to position [316, 0]
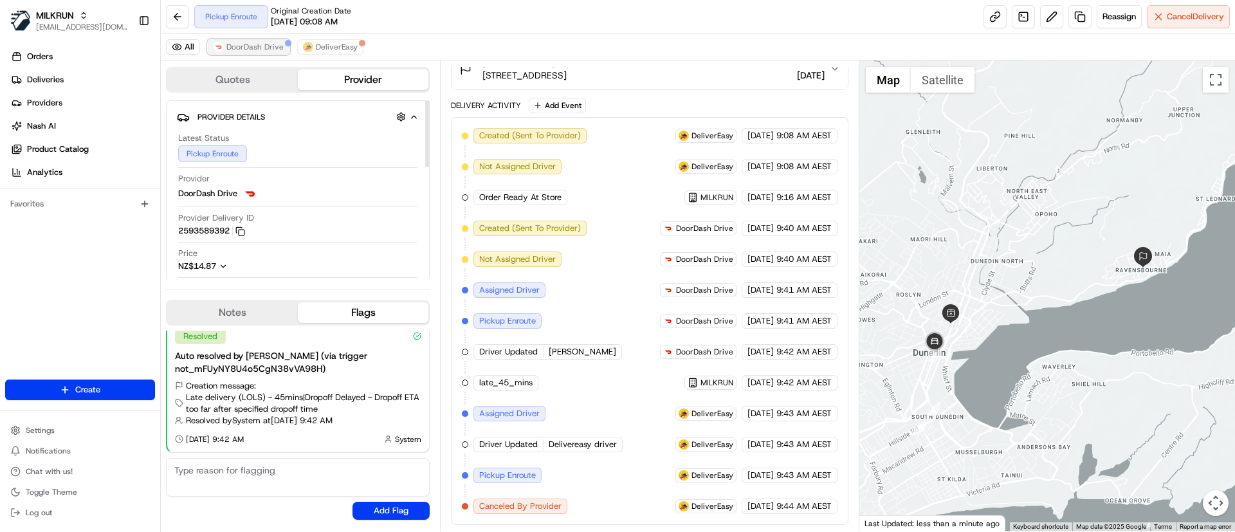
click at [247, 46] on span "DoorDash Drive" at bounding box center [254, 47] width 57 height 10
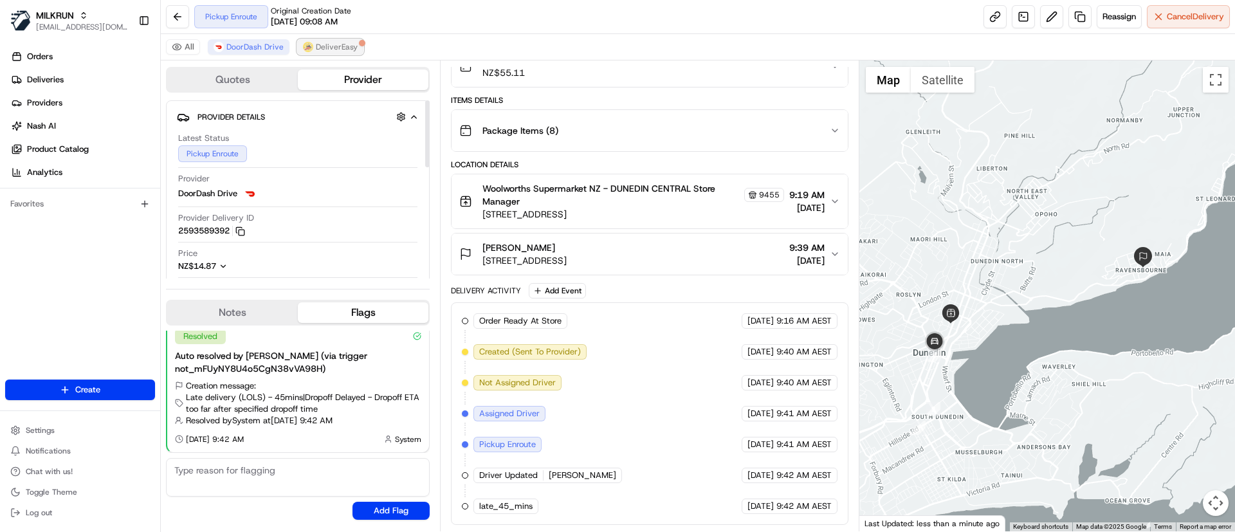
click at [337, 45] on span "DeliverEasy" at bounding box center [337, 47] width 42 height 10
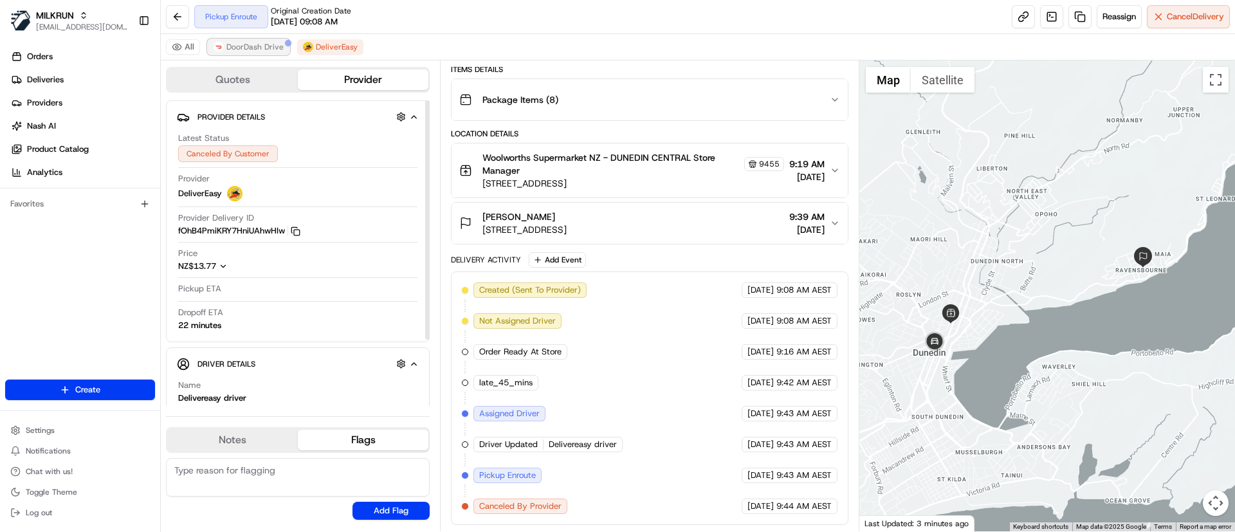
click at [255, 48] on span "DoorDash Drive" at bounding box center [254, 47] width 57 height 10
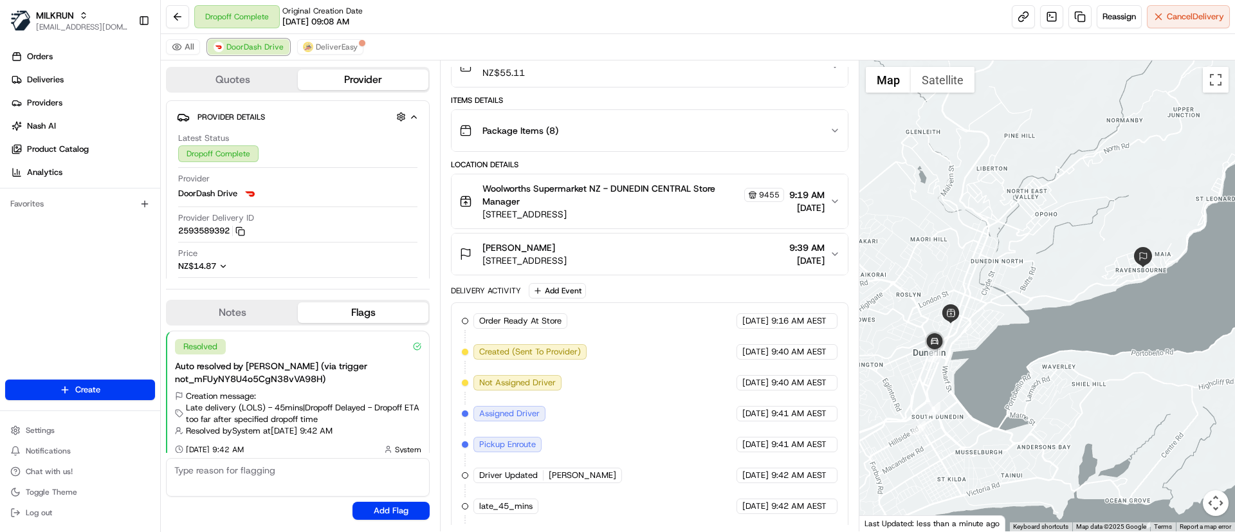
scroll to position [286, 0]
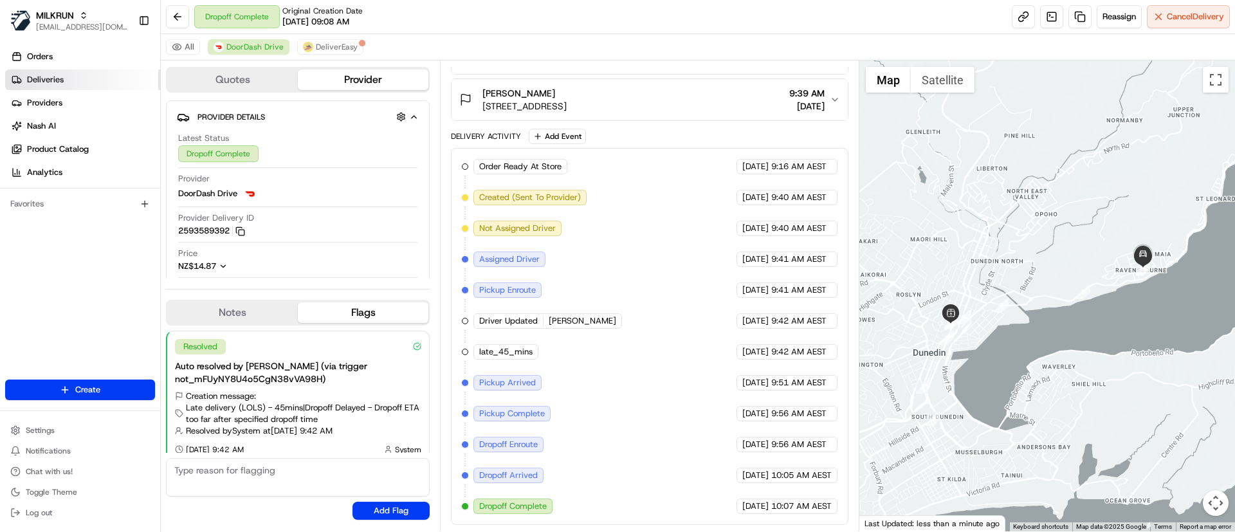
click at [89, 82] on link "Deliveries" at bounding box center [82, 79] width 155 height 21
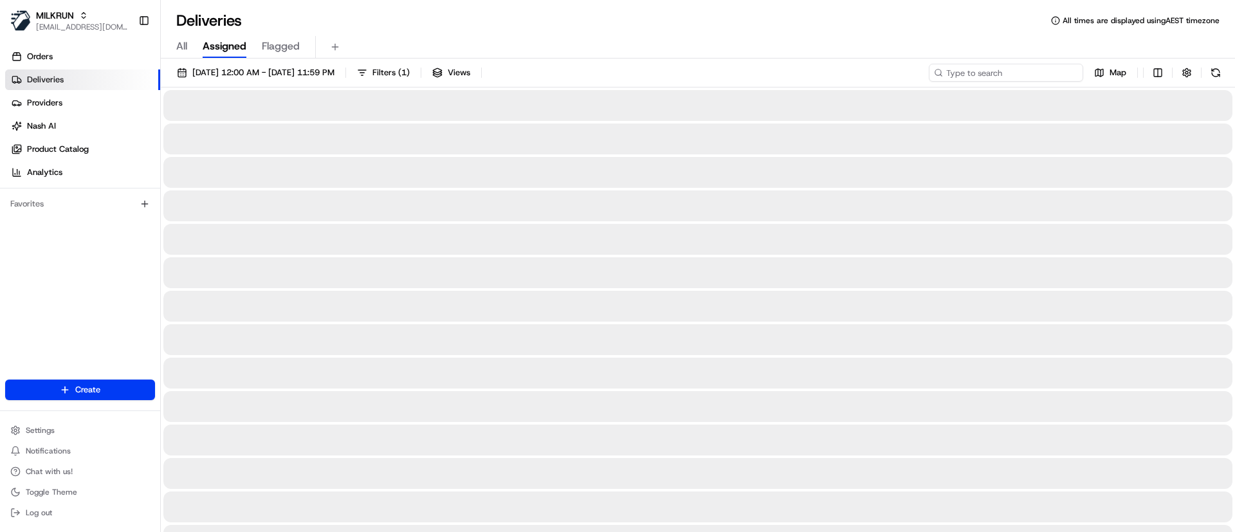
click at [991, 68] on input at bounding box center [1006, 73] width 154 height 18
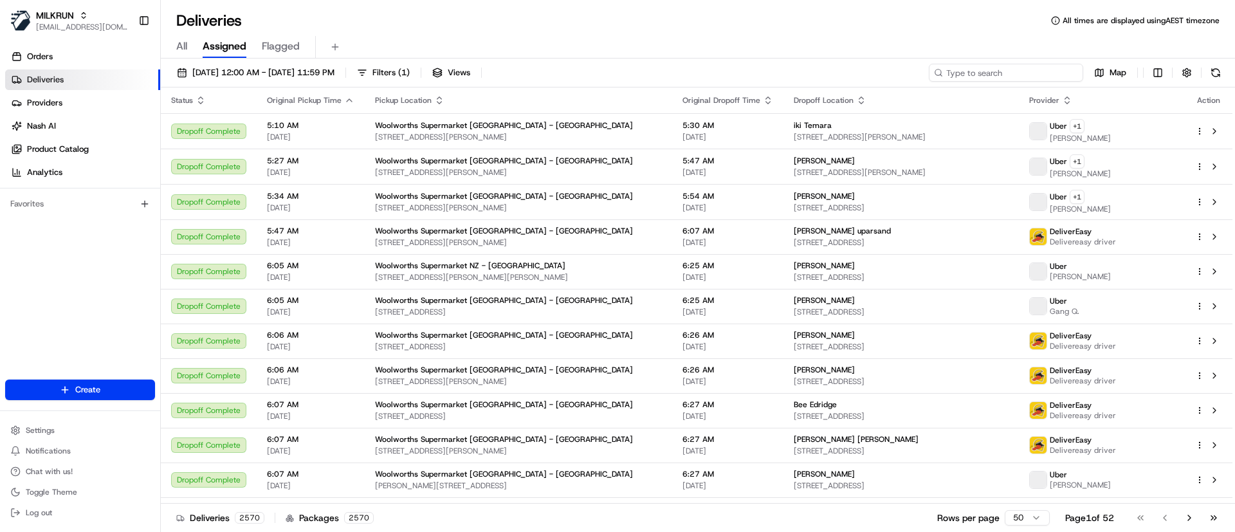
paste input "0e128011-b28a-4dbf-bd35-afb18327533d"
type input "0e128011-b28a-4dbf-bd35-afb18327533d"
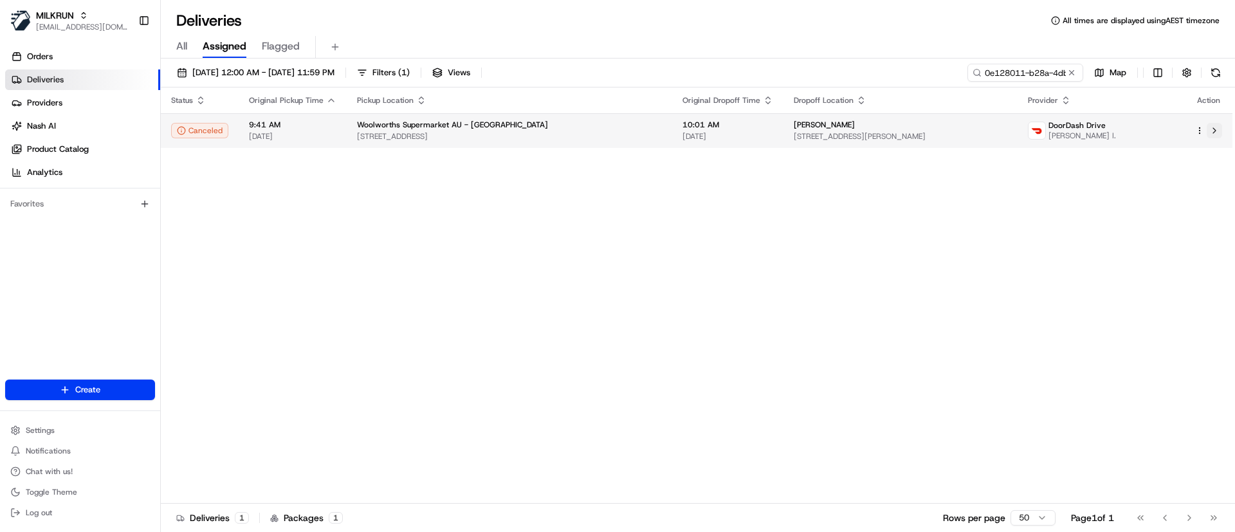
click at [1216, 131] on button at bounding box center [1214, 130] width 15 height 15
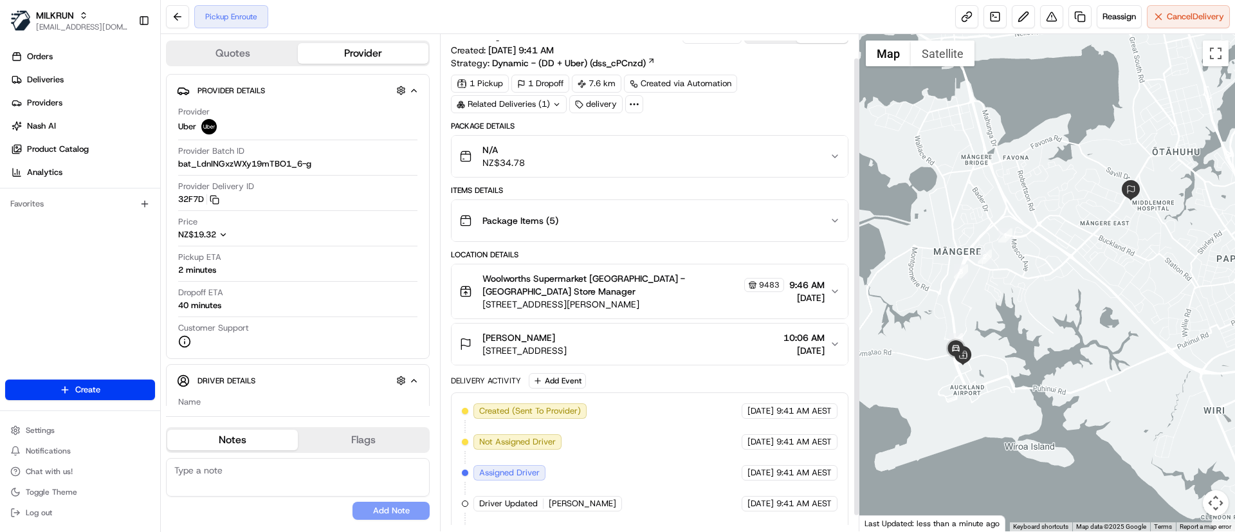
scroll to position [43, 0]
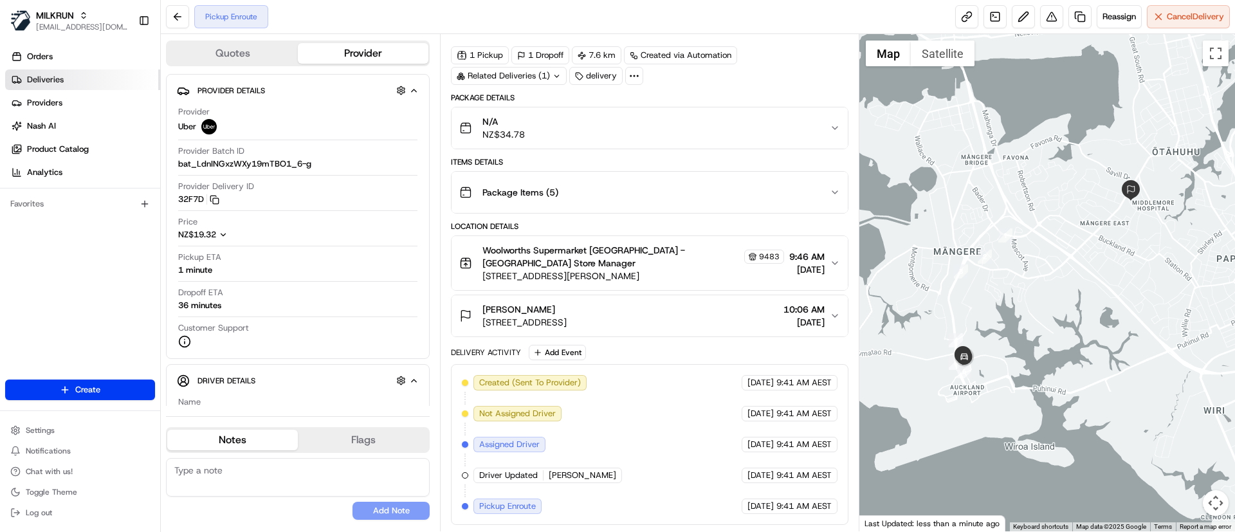
click at [95, 74] on link "Deliveries" at bounding box center [82, 79] width 155 height 21
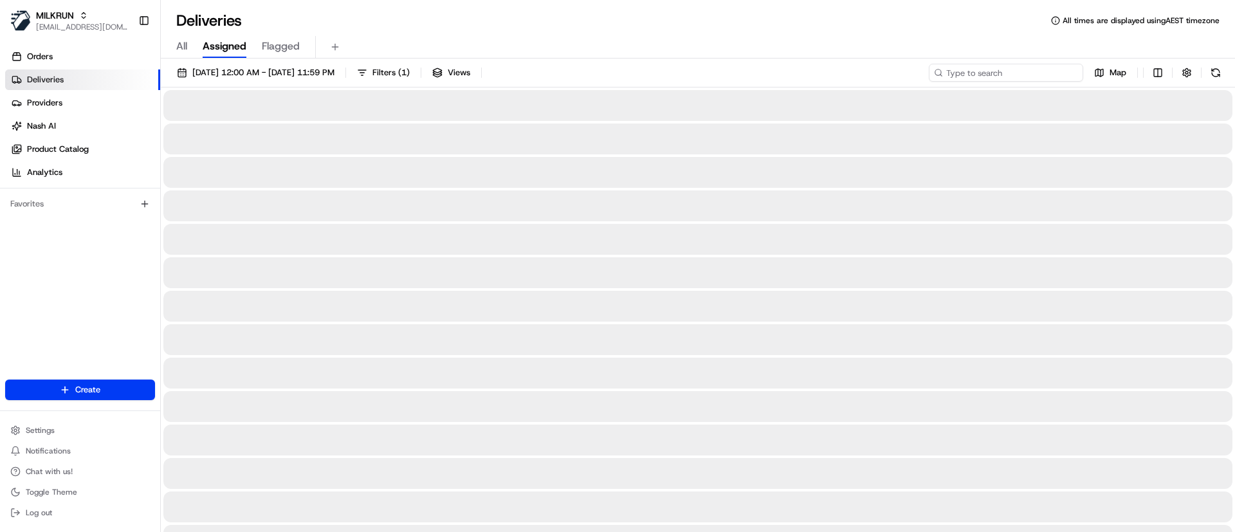
click at [1012, 68] on input at bounding box center [1006, 73] width 154 height 18
paste input "0e128011-b28a-4dbf-bd35-afb18327533d"
type input "0e128011-b28a-4dbf-bd35-afb18327533d"
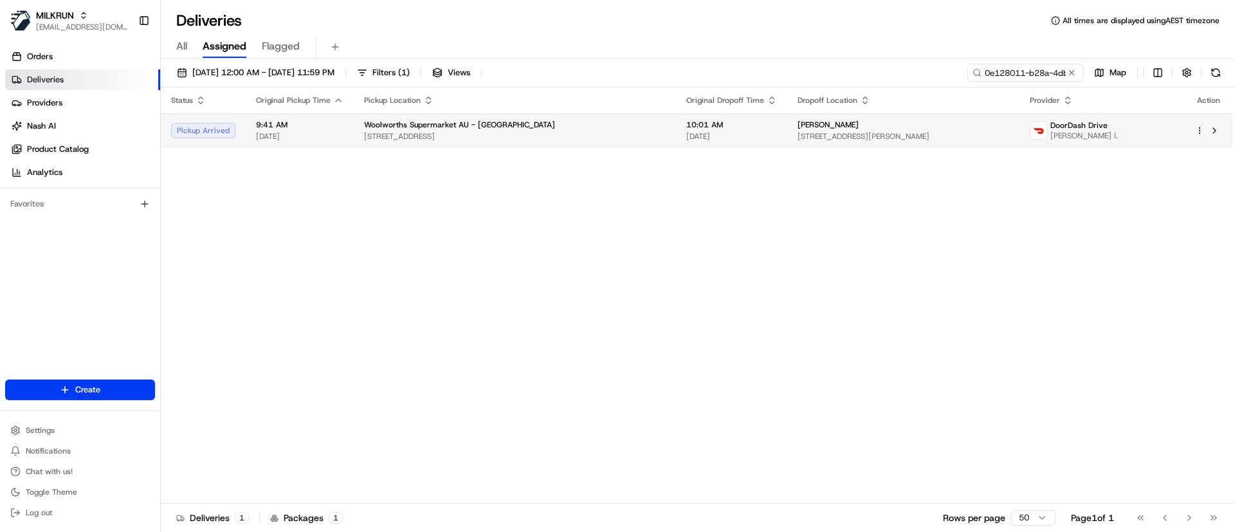
click at [1223, 131] on td at bounding box center [1209, 130] width 48 height 35
click at [1215, 131] on button at bounding box center [1214, 130] width 15 height 15
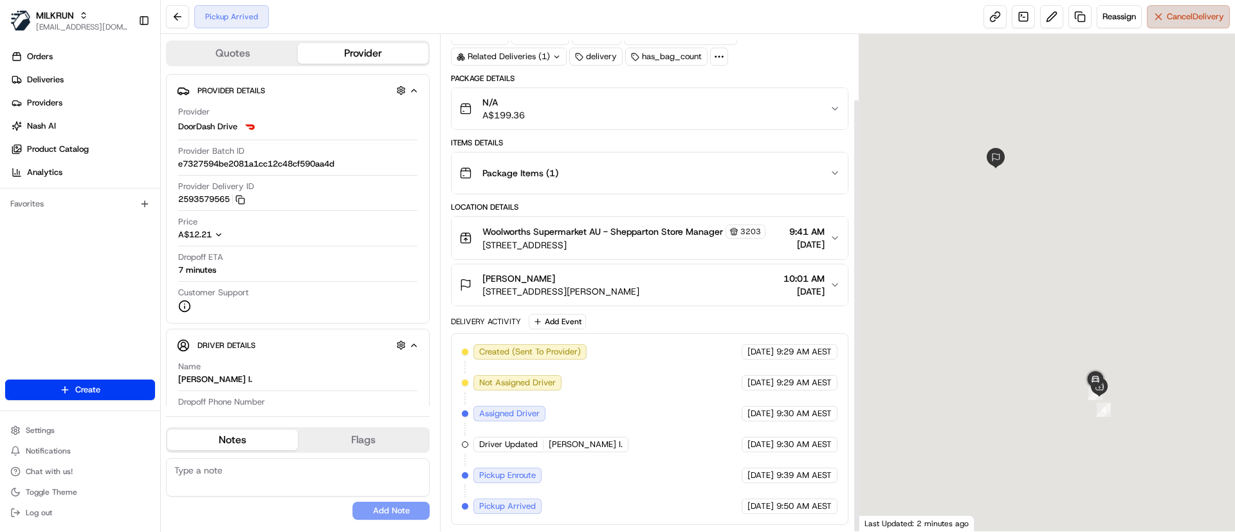
scroll to position [74, 0]
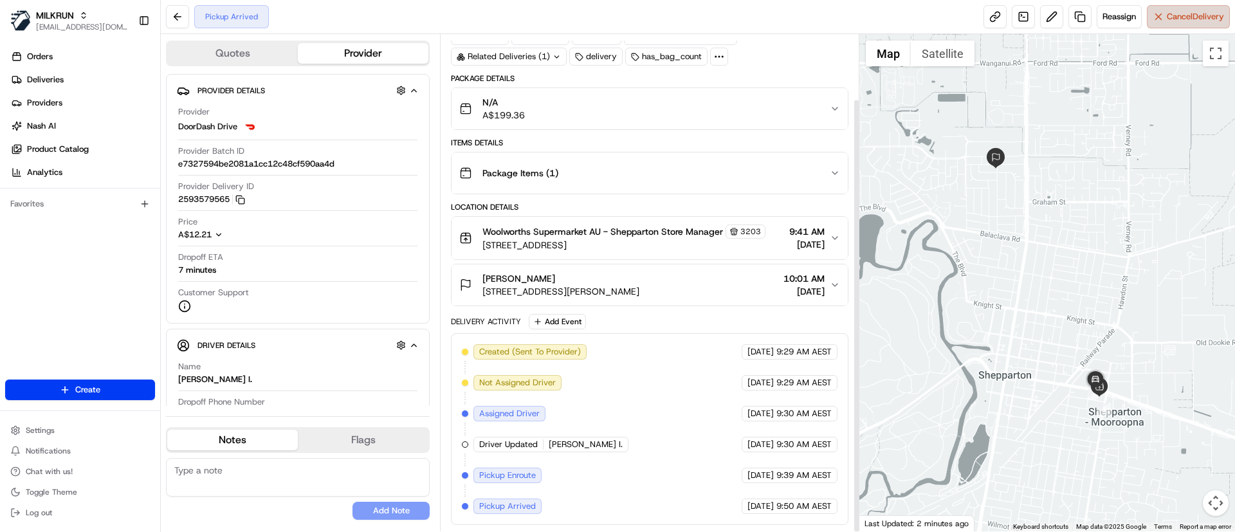
click at [1169, 15] on span "Cancel Delivery" at bounding box center [1195, 17] width 57 height 12
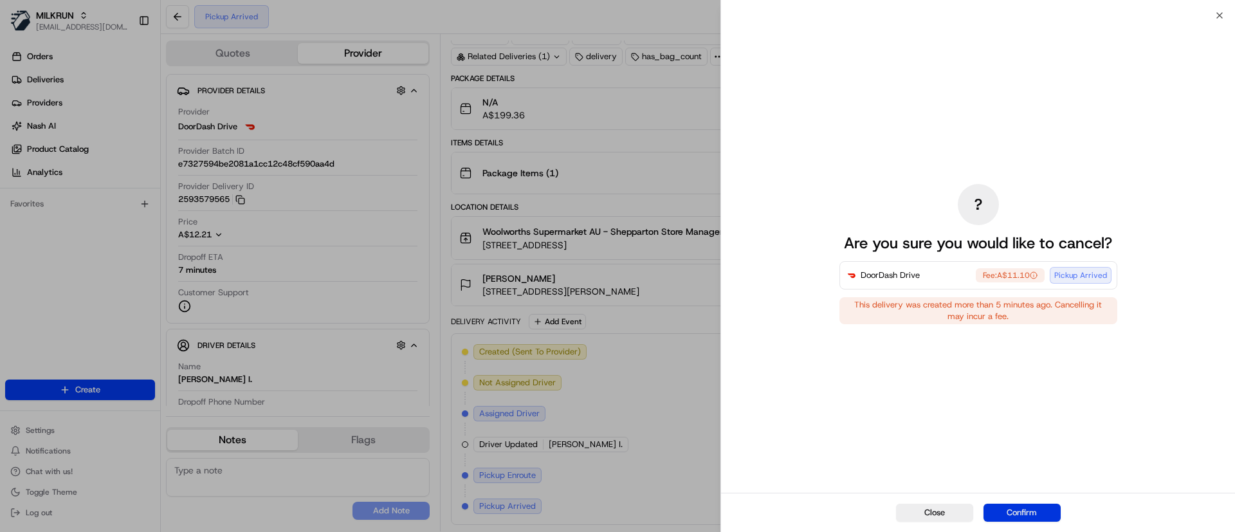
drag, startPoint x: 1032, startPoint y: 513, endPoint x: 543, endPoint y: 51, distance: 672.4
click at [1031, 513] on button "Confirm" at bounding box center [1021, 513] width 77 height 18
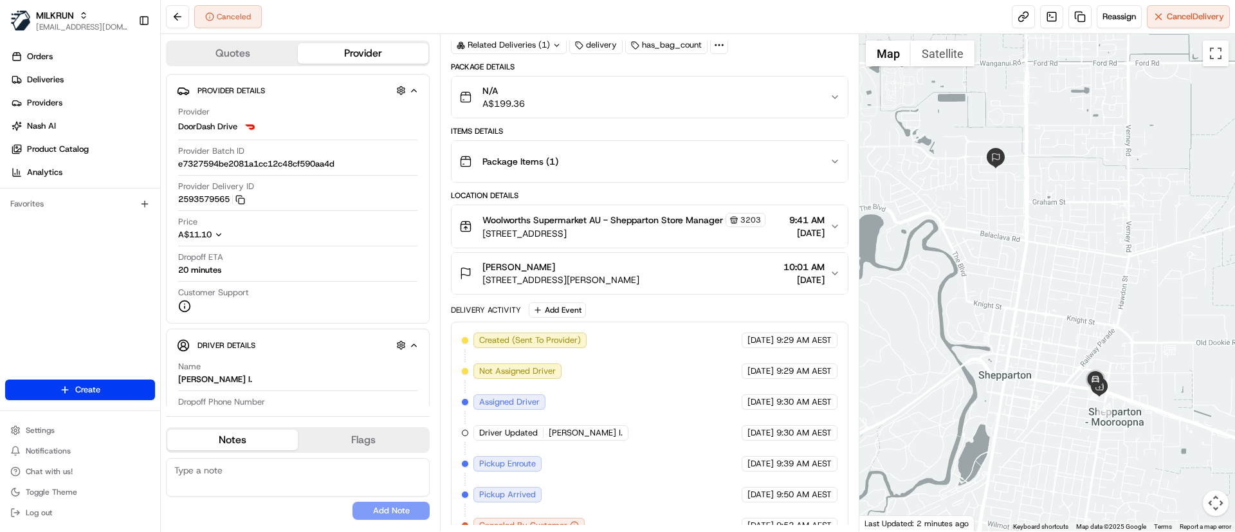
scroll to position [0, 0]
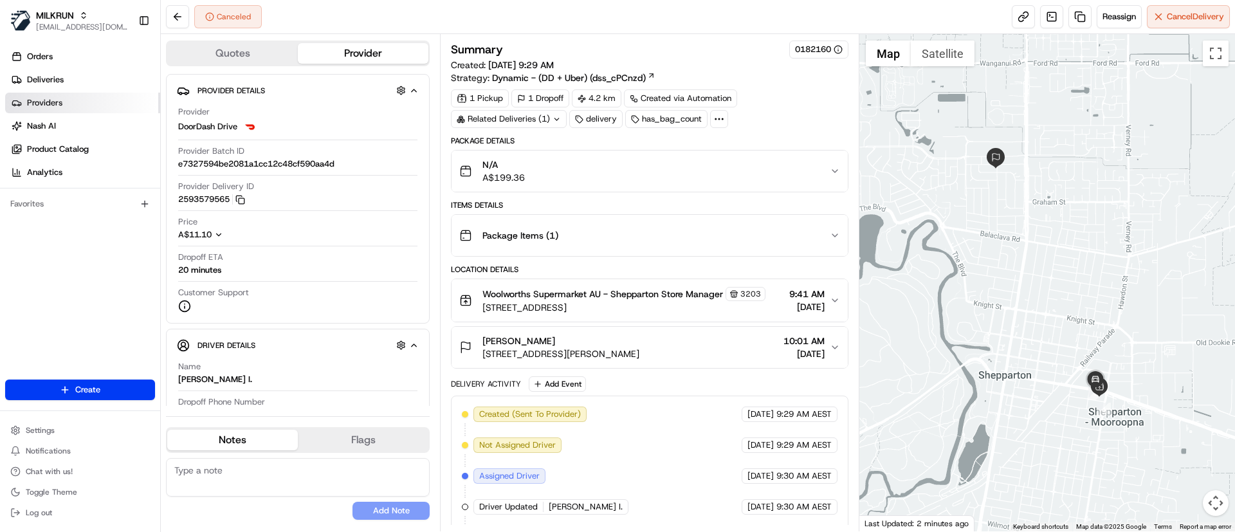
click at [69, 100] on link "Providers" at bounding box center [82, 103] width 155 height 21
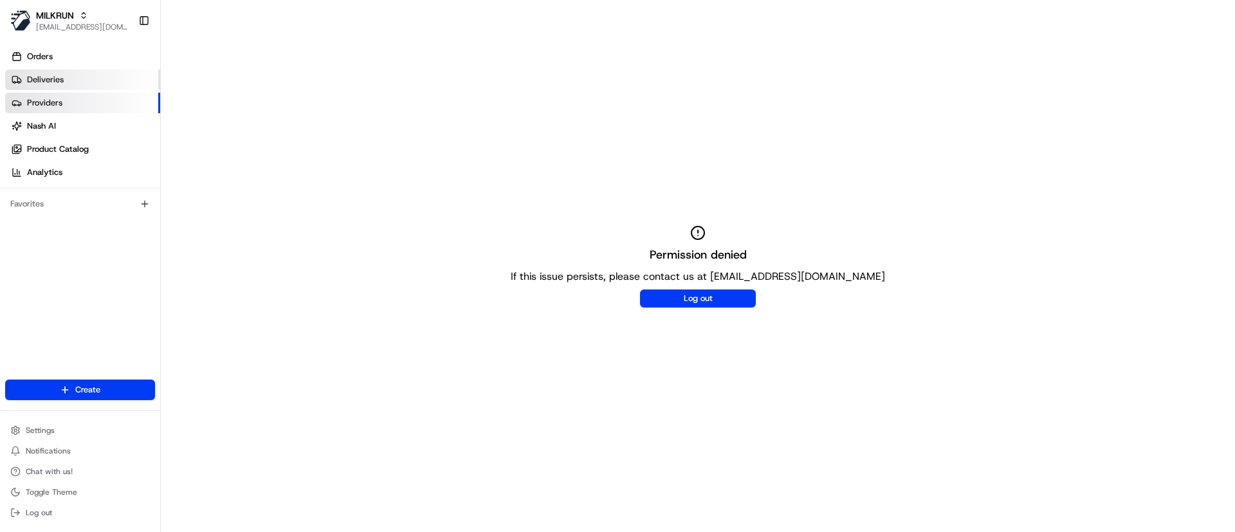
click at [69, 76] on link "Deliveries" at bounding box center [82, 79] width 155 height 21
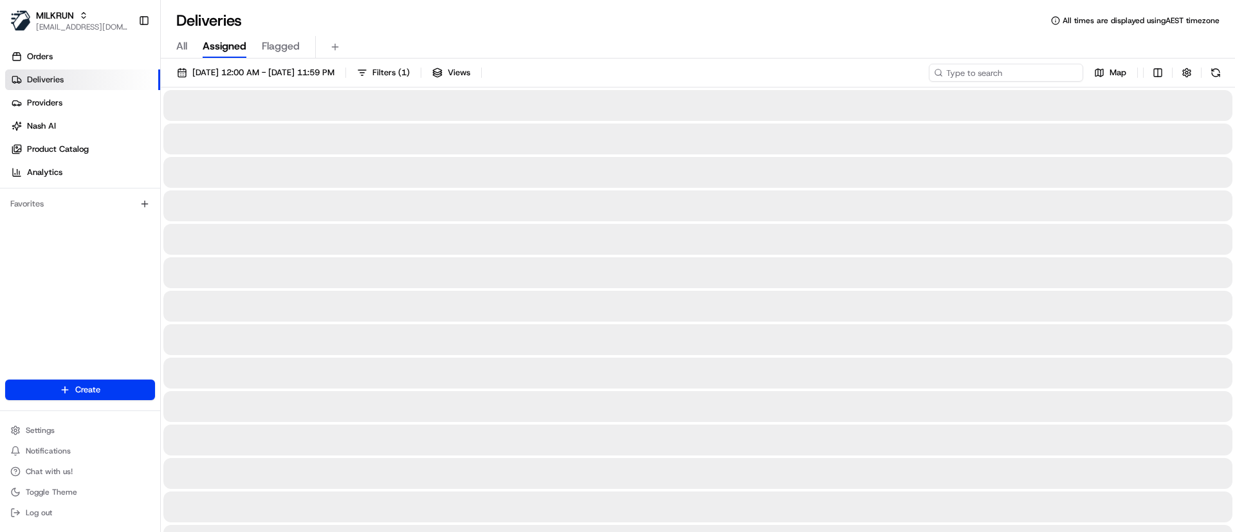
click at [1005, 69] on input at bounding box center [1006, 73] width 154 height 18
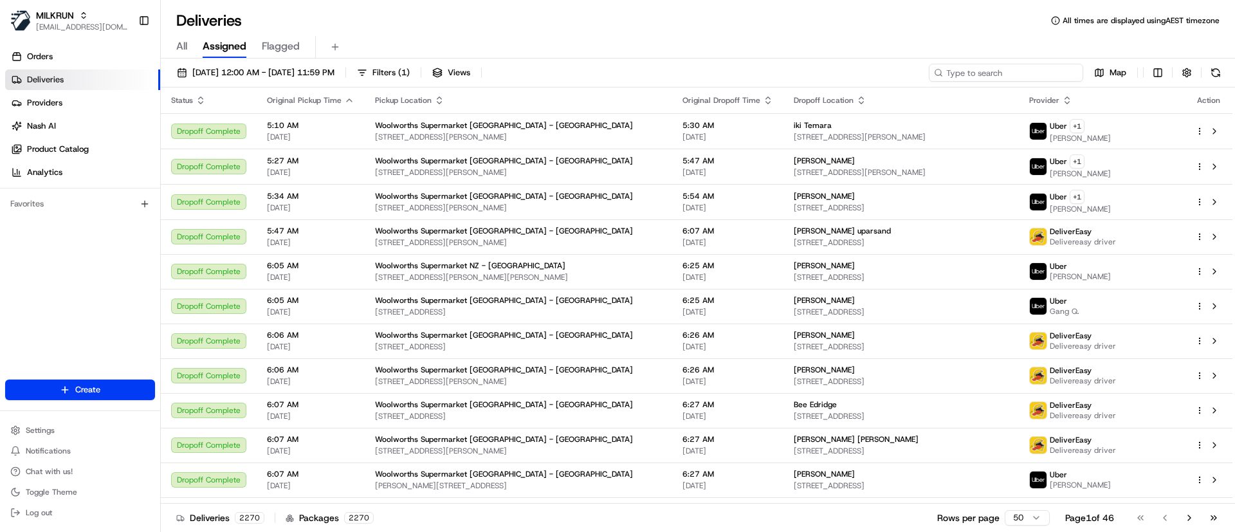
paste input "ee3c322f-4a67-4b11-986b-0dfb553f40dd"
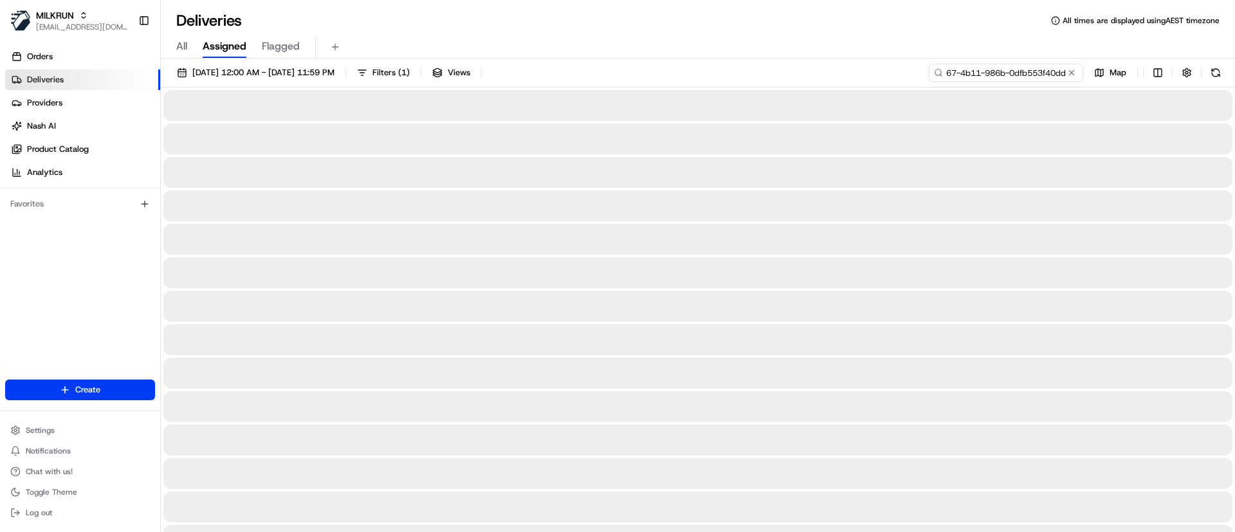
type input "ee3c322f-4a67-4b11-986b-0dfb553f40dd"
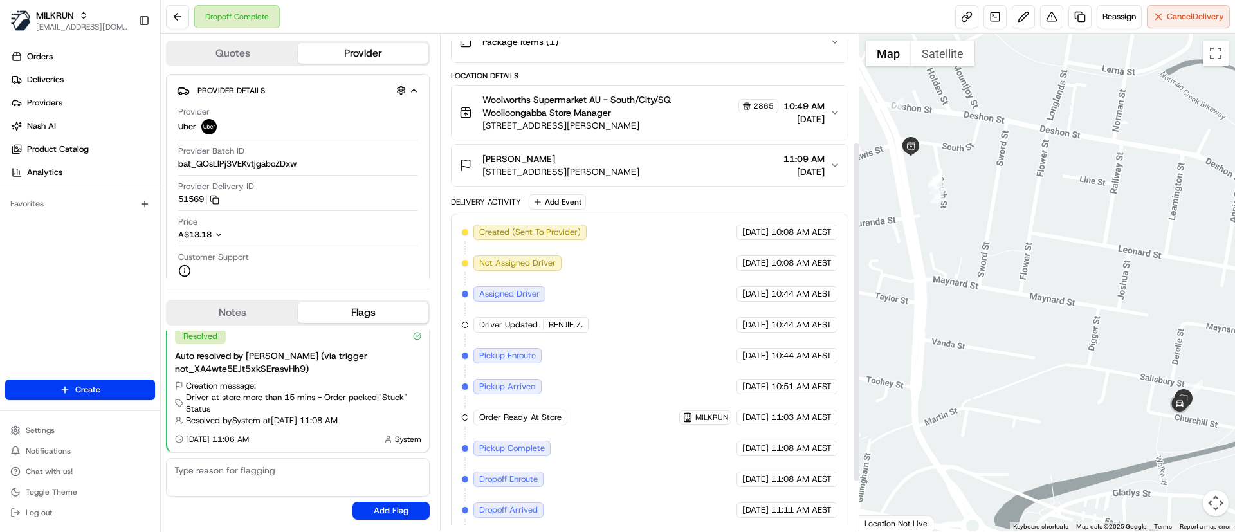
scroll to position [132, 0]
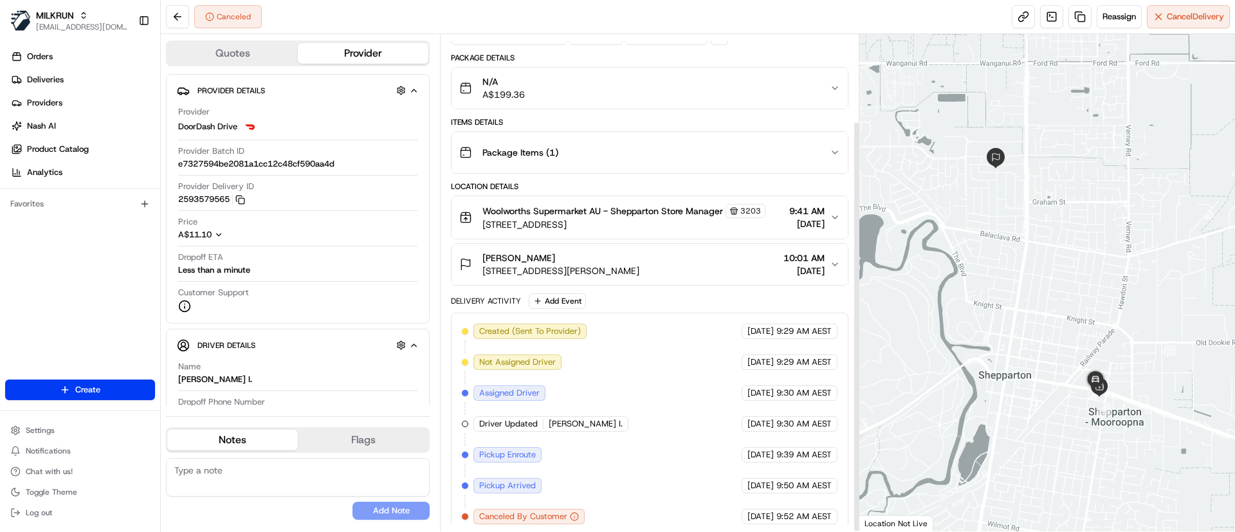
scroll to position [105, 0]
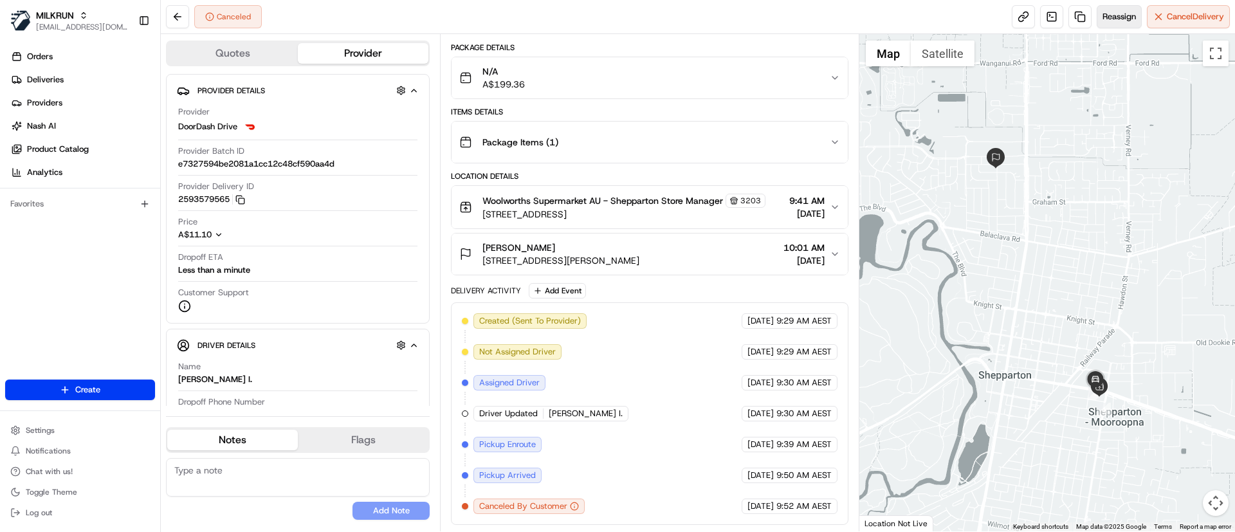
click at [1111, 15] on span "Reassign" at bounding box center [1118, 17] width 33 height 12
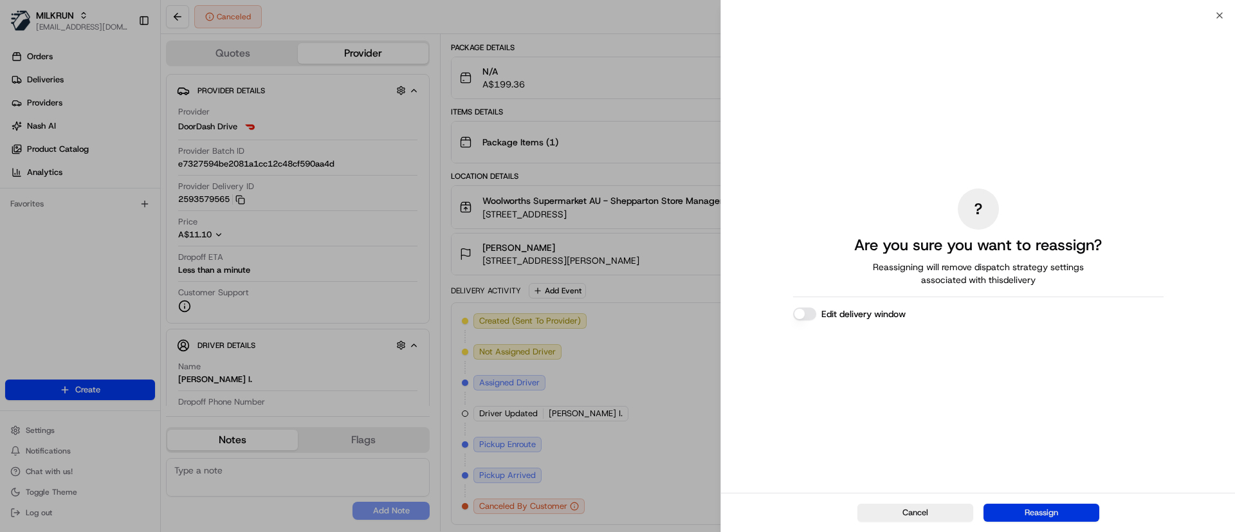
click at [1029, 507] on button "Reassign" at bounding box center [1041, 513] width 116 height 18
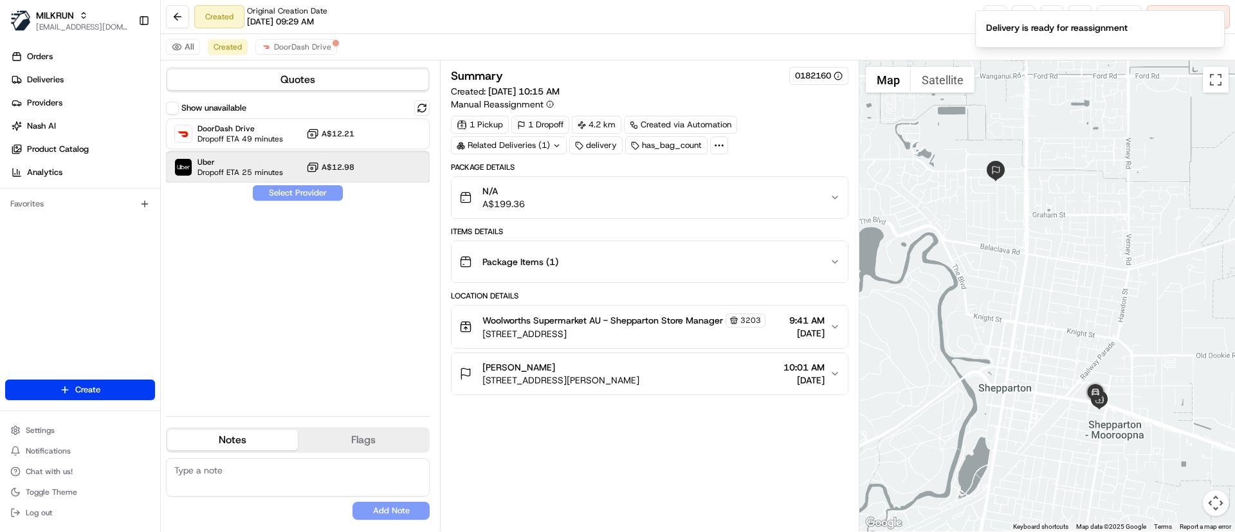
click at [237, 174] on span "Dropoff ETA 25 minutes" at bounding box center [240, 172] width 86 height 10
click at [300, 191] on button "Assign Provider" at bounding box center [297, 192] width 91 height 15
